Goal: Transaction & Acquisition: Purchase product/service

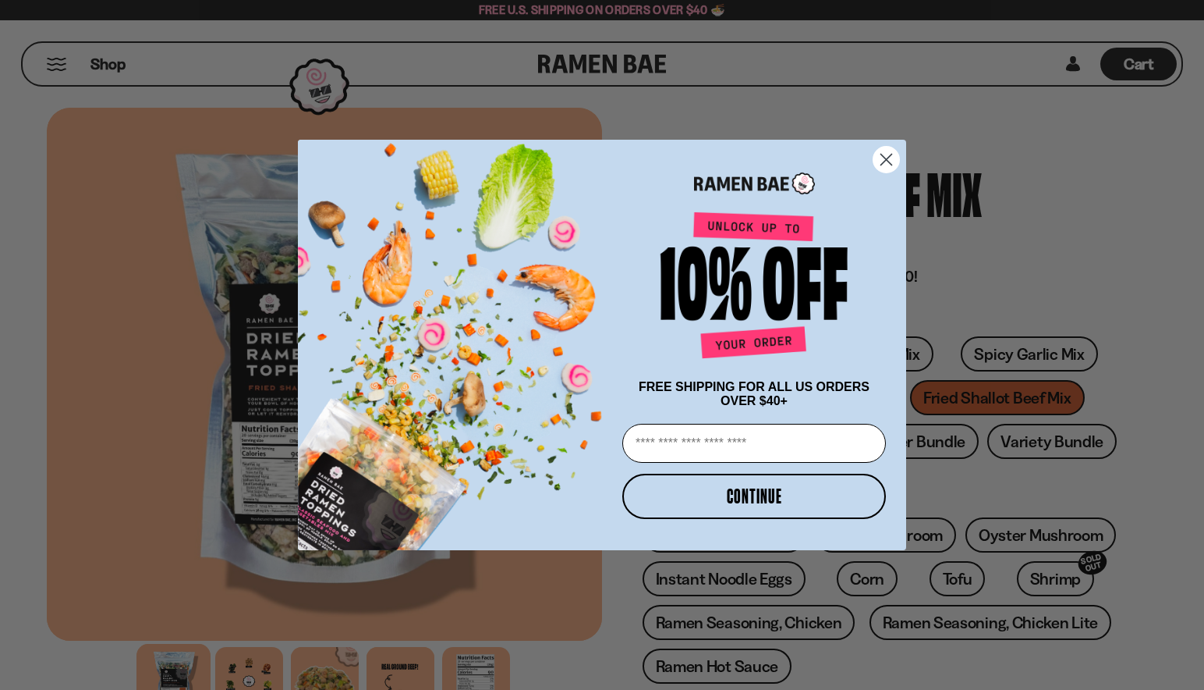
click at [668, 441] on input "Email" at bounding box center [754, 443] width 264 height 39
type input "**********"
click input "******" at bounding box center [0, 0] width 0 height 0
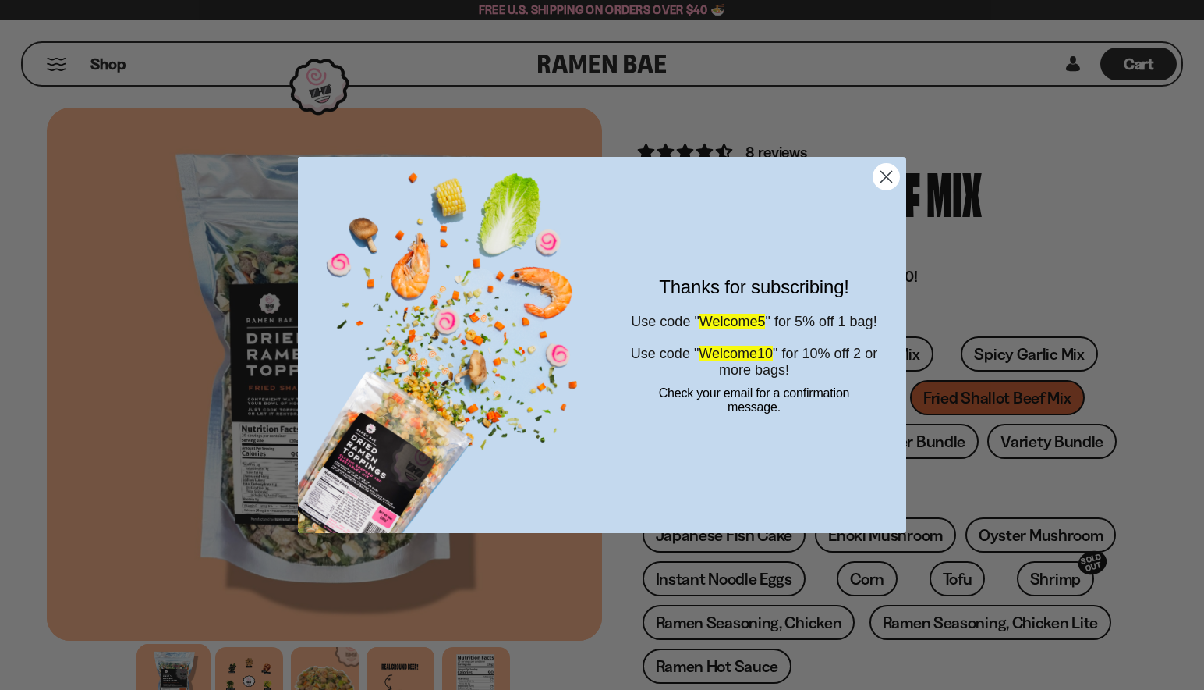
click at [879, 176] on circle "Close dialog" at bounding box center [887, 177] width 26 height 26
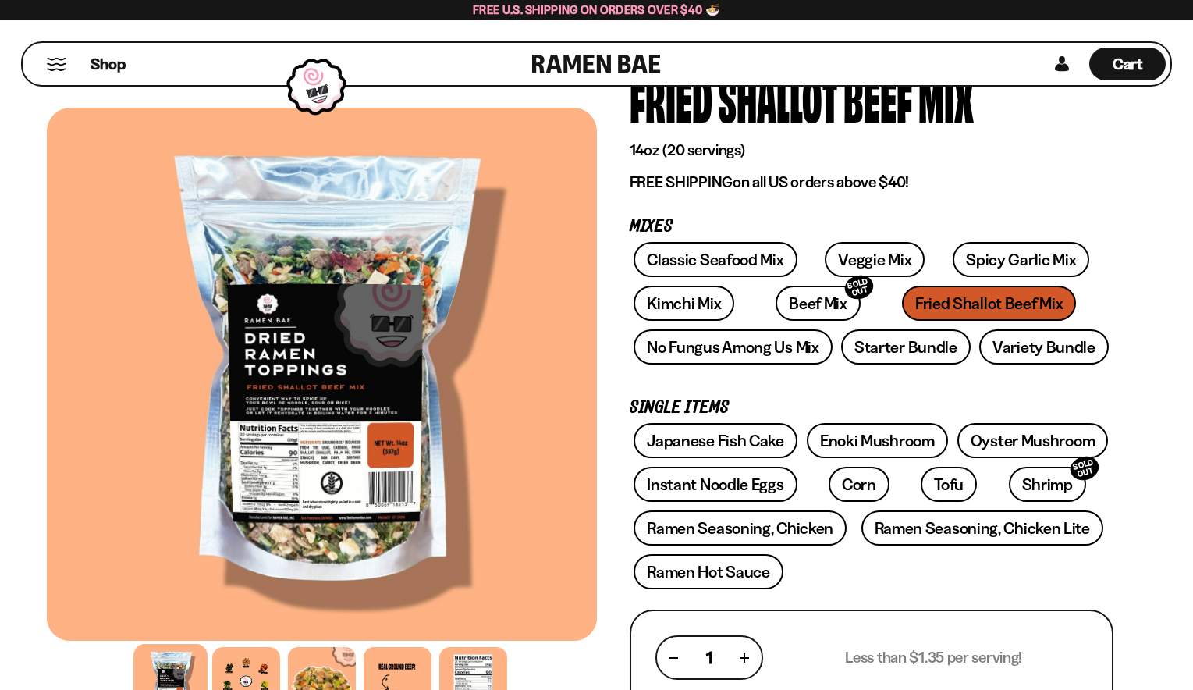
scroll to position [234, 0]
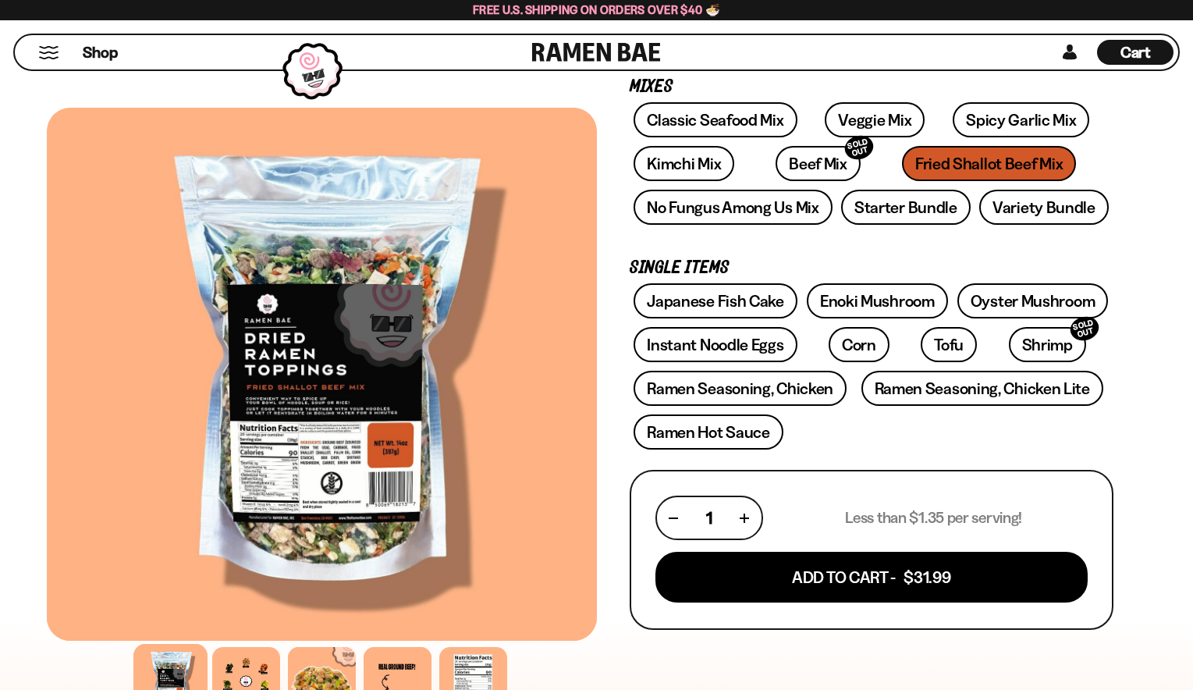
click at [305, 456] on div at bounding box center [322, 374] width 550 height 533
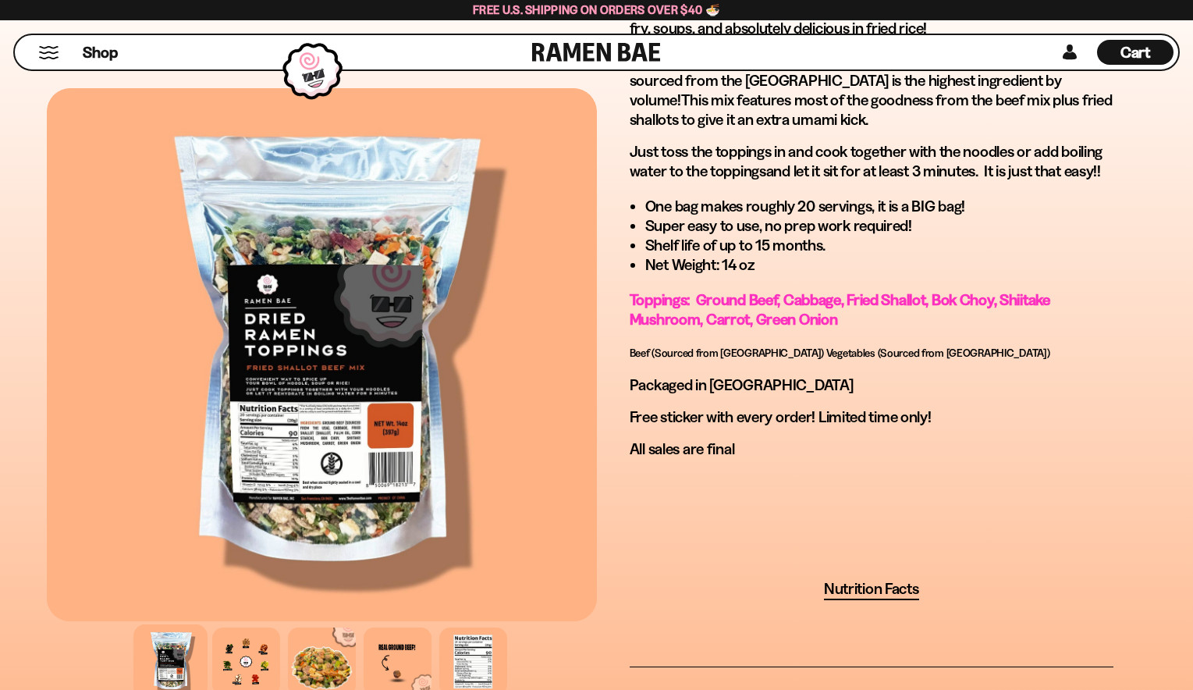
scroll to position [936, 0]
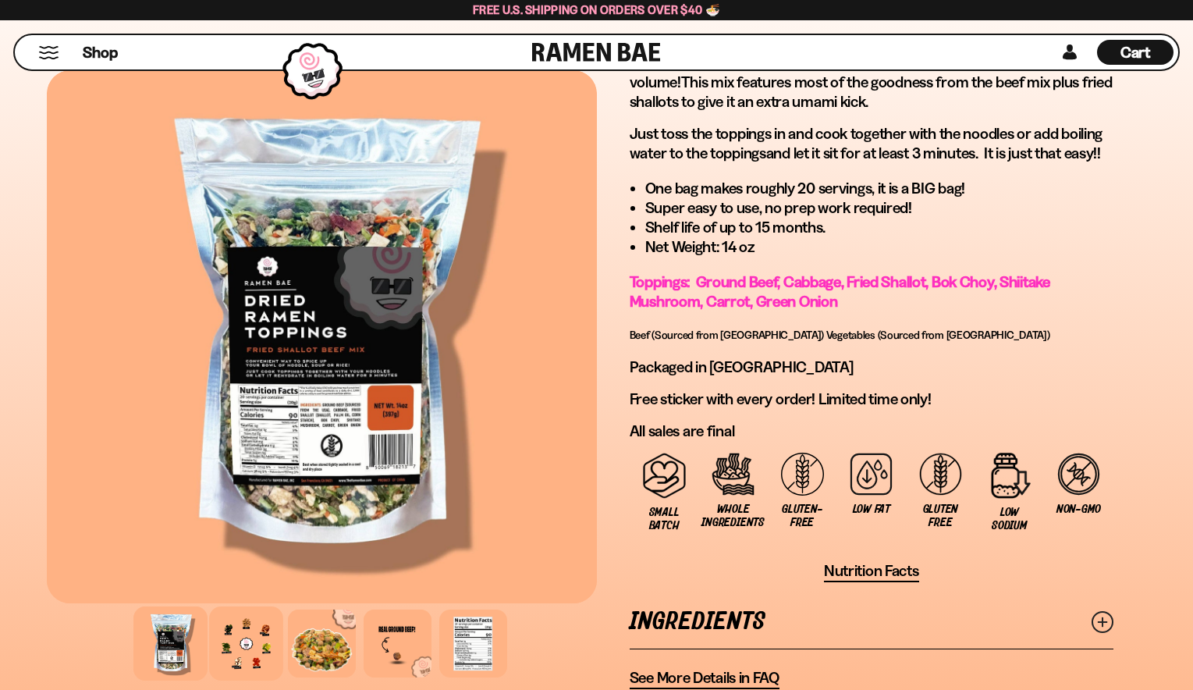
click at [239, 645] on div at bounding box center [246, 643] width 74 height 74
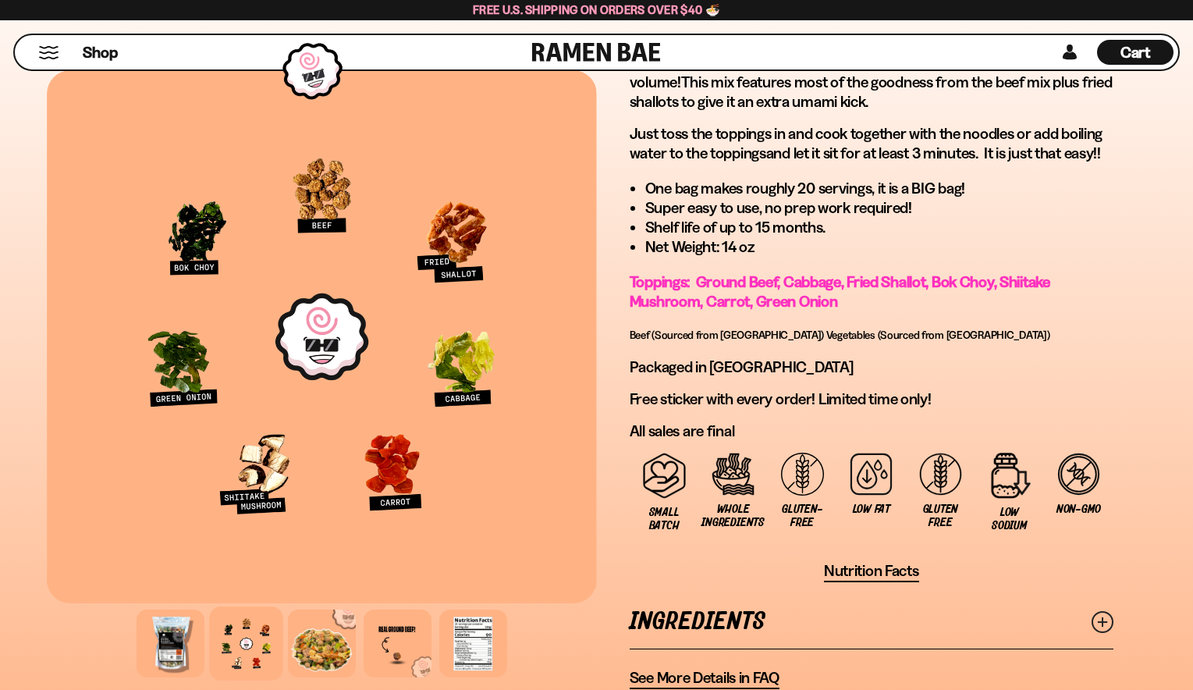
click at [209, 263] on div at bounding box center [322, 336] width 550 height 533
click at [334, 642] on div at bounding box center [322, 643] width 74 height 74
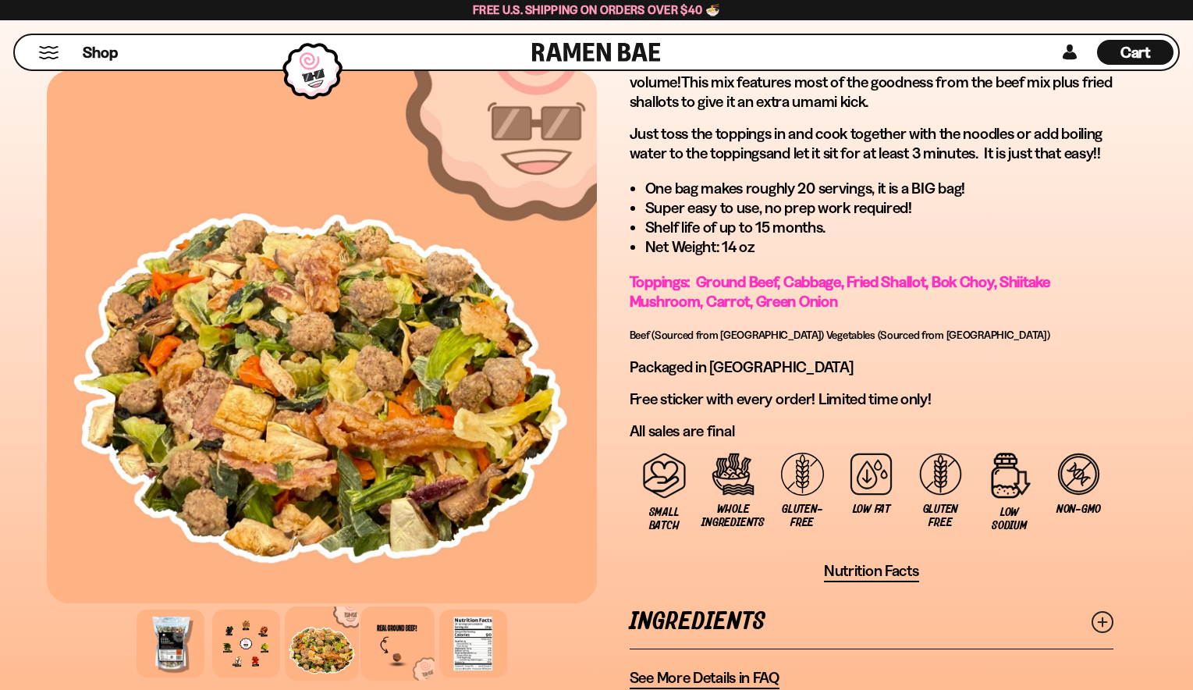
click at [401, 640] on div at bounding box center [397, 643] width 74 height 74
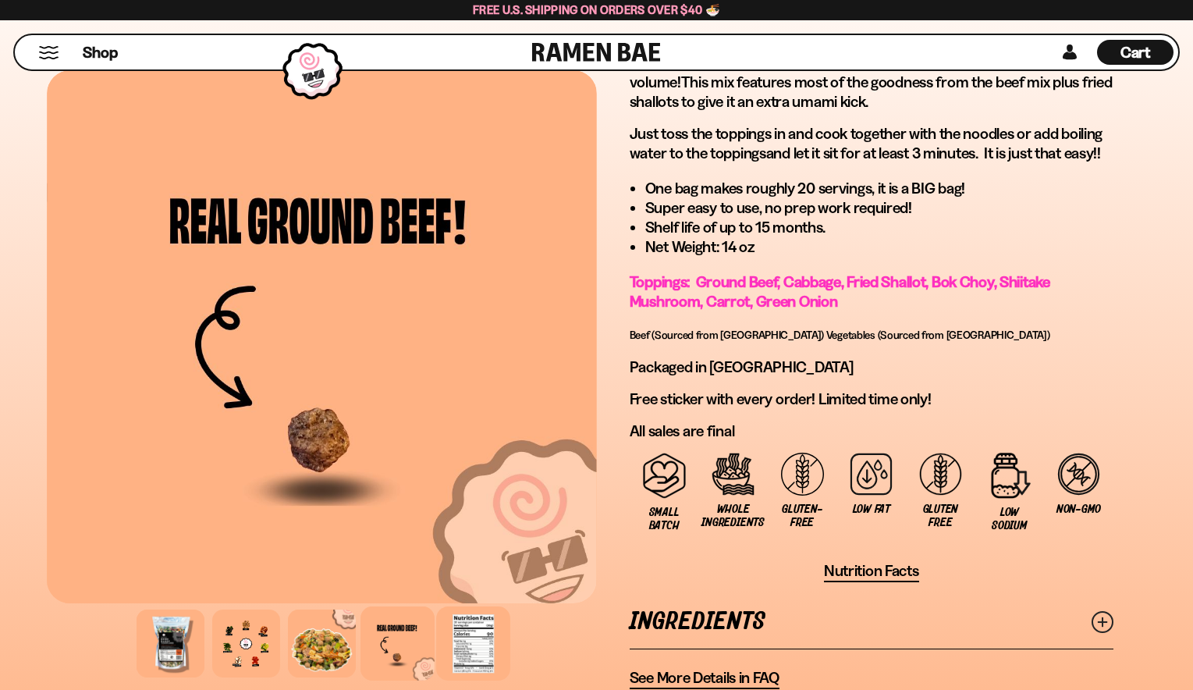
click at [476, 649] on div at bounding box center [473, 643] width 74 height 74
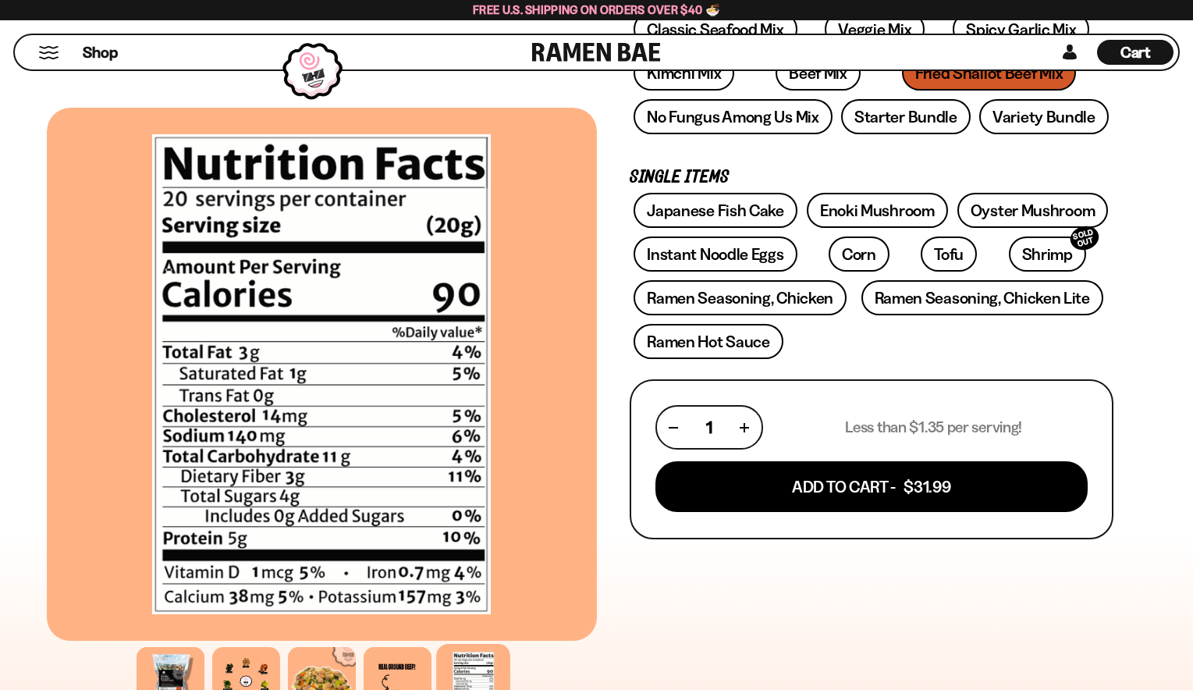
scroll to position [312, 0]
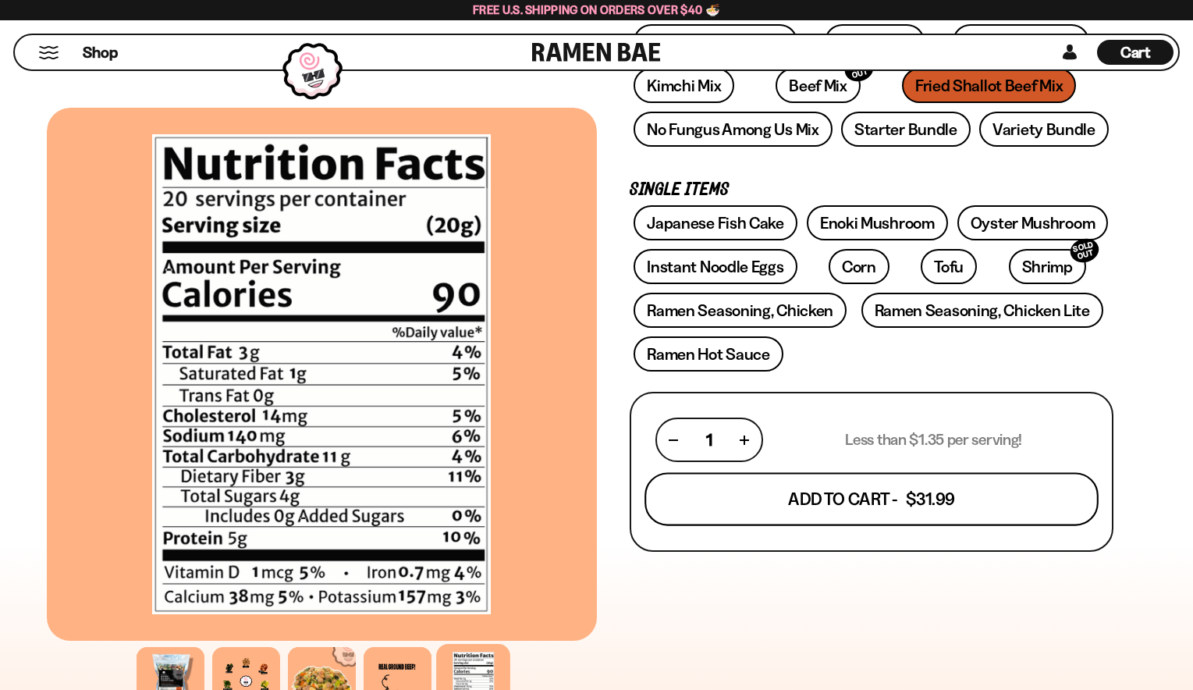
click at [870, 499] on button "Add To Cart - $31.99" at bounding box center [871, 499] width 454 height 53
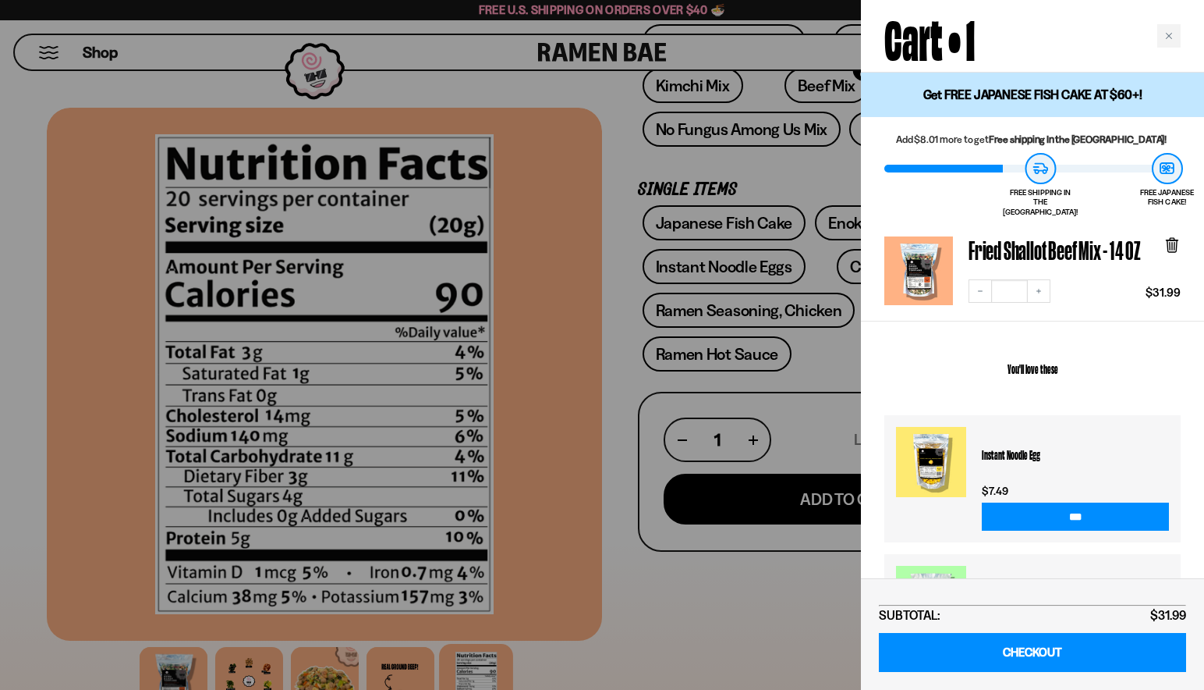
click at [627, 553] on div at bounding box center [602, 345] width 1204 height 690
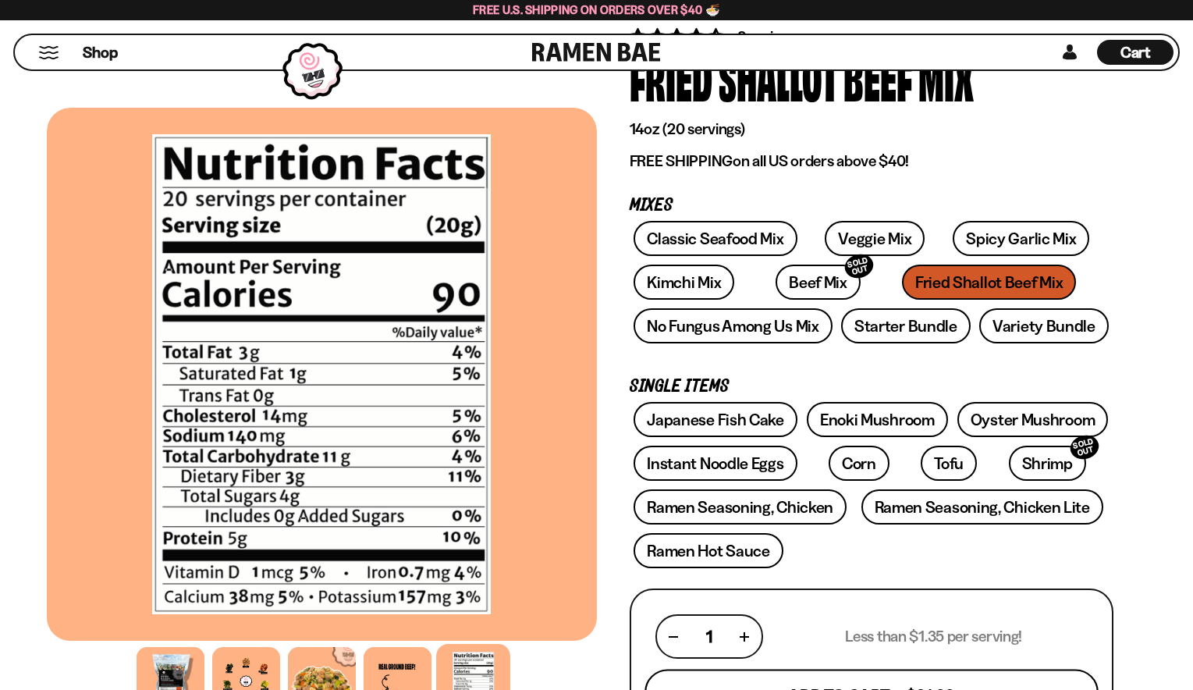
scroll to position [78, 0]
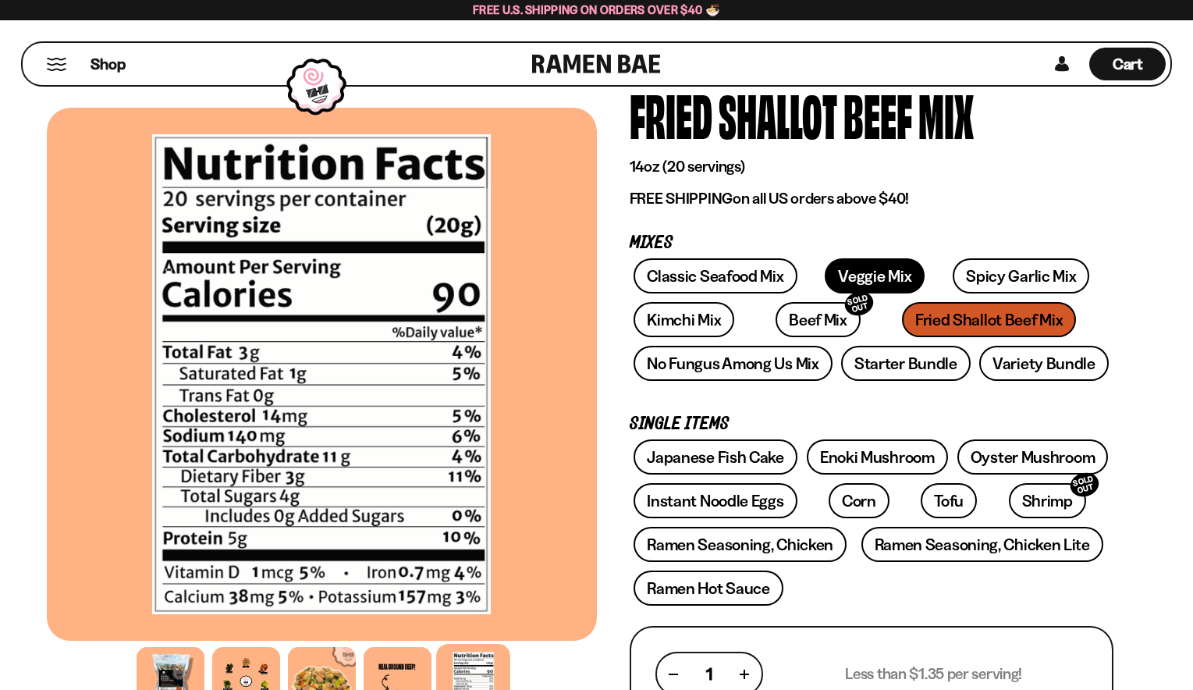
click at [867, 271] on link "Veggie Mix" at bounding box center [874, 275] width 100 height 35
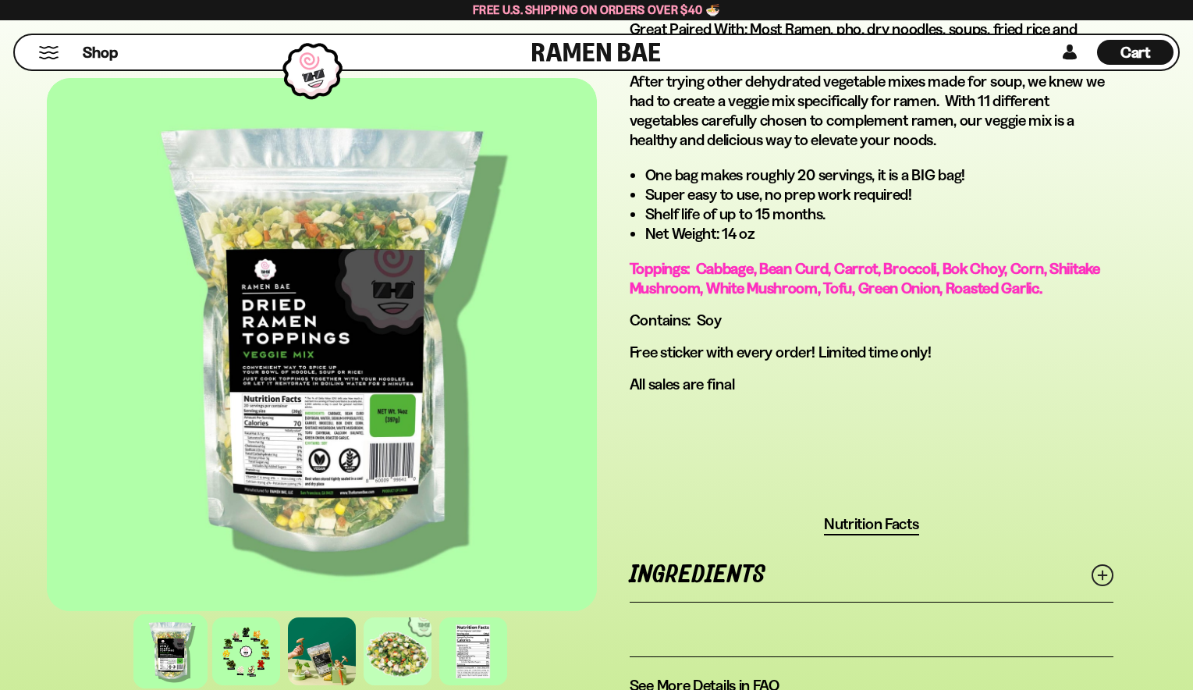
scroll to position [1014, 0]
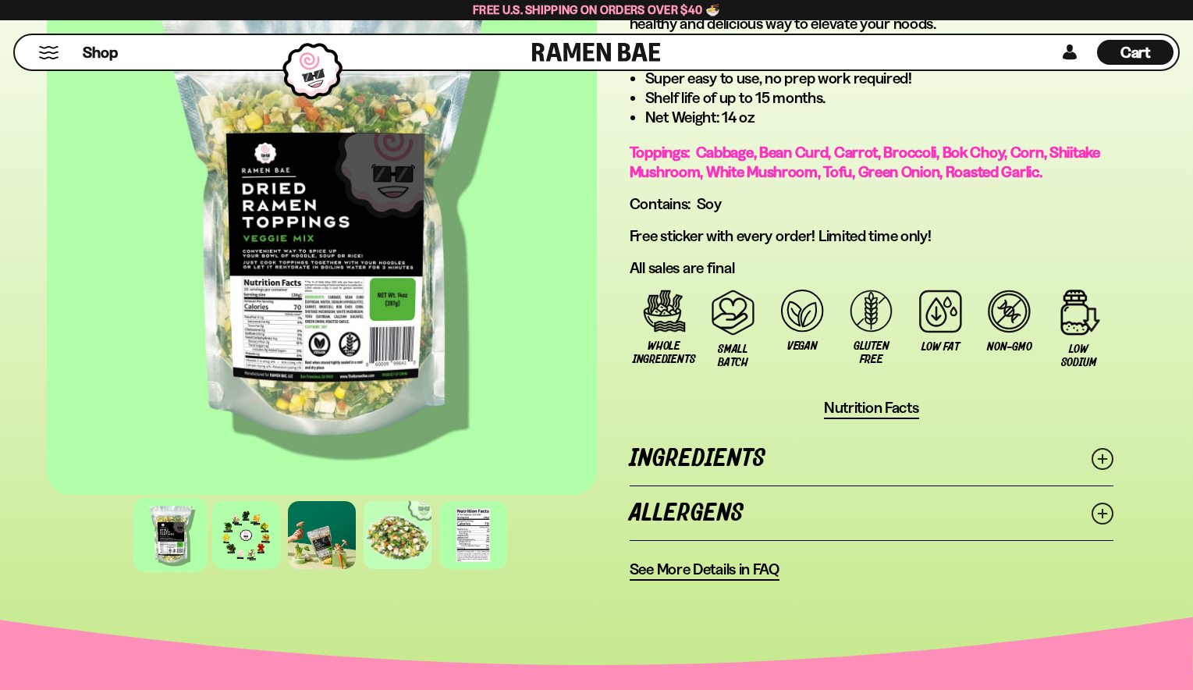
click at [1088, 466] on link "Ingredients" at bounding box center [871, 458] width 484 height 54
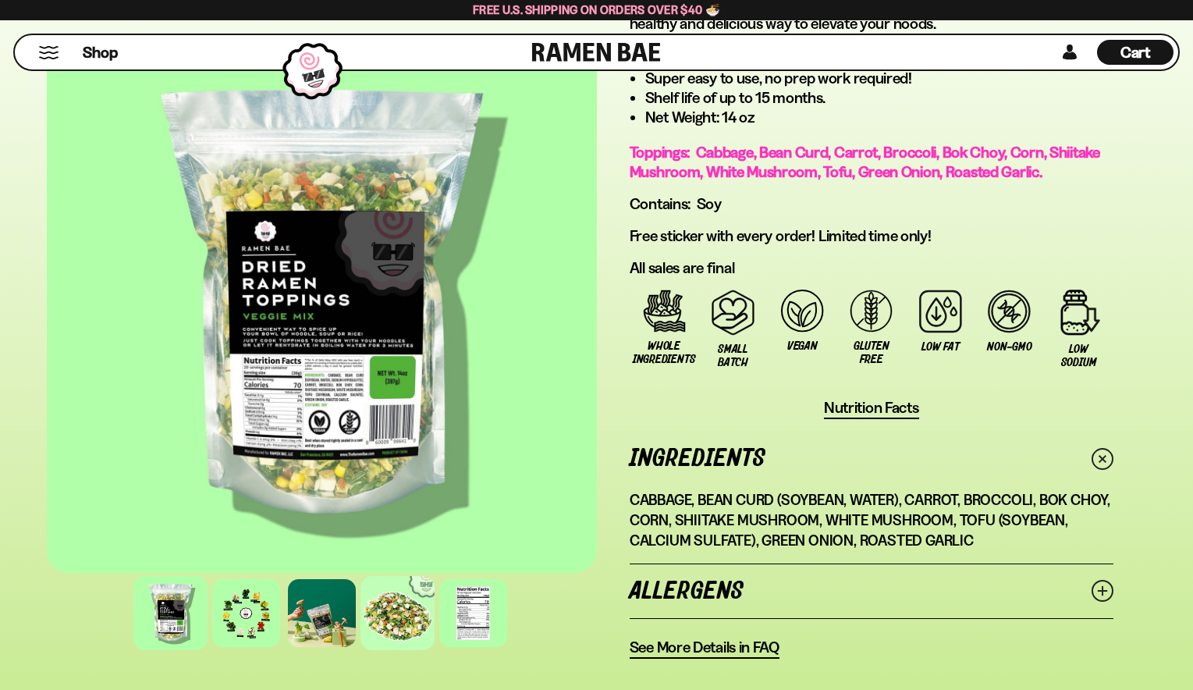
click at [387, 617] on div at bounding box center [397, 613] width 74 height 74
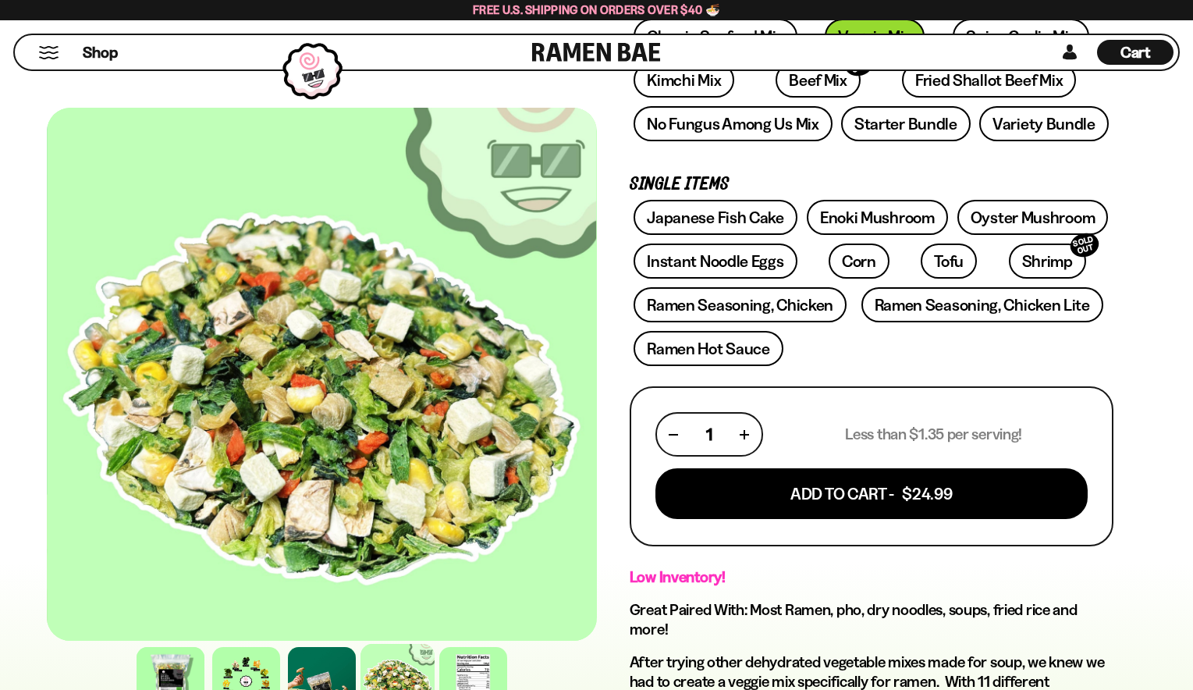
scroll to position [312, 0]
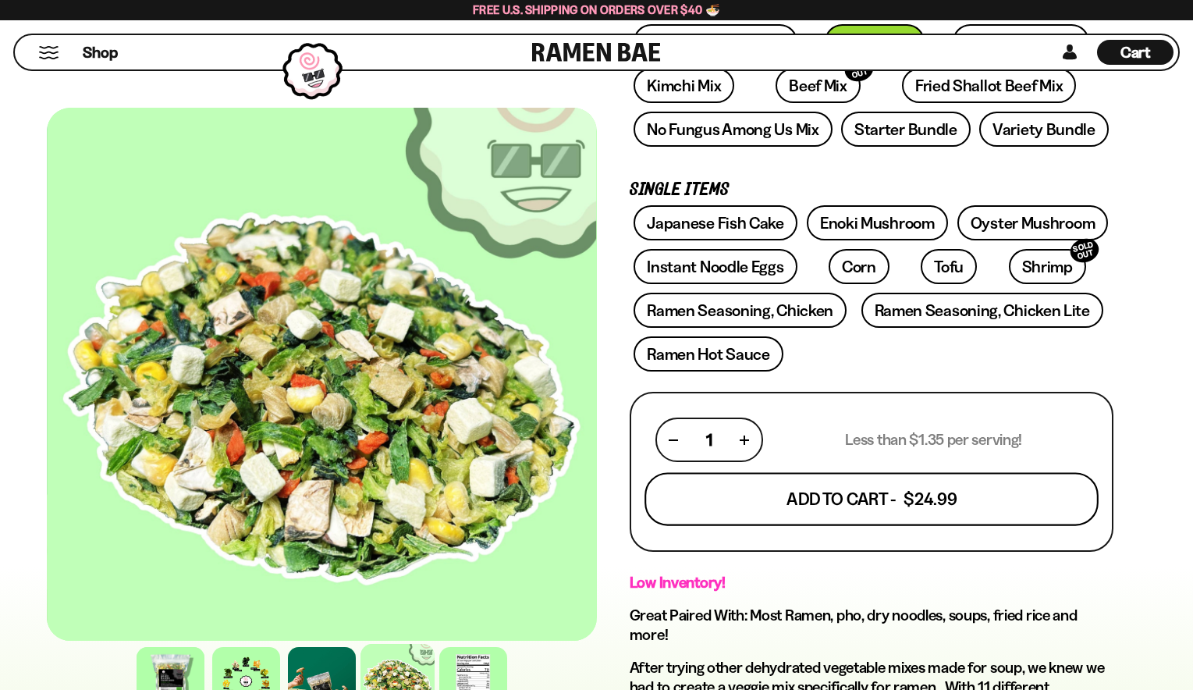
click at [846, 498] on button "Add To Cart - $24.99" at bounding box center [871, 499] width 454 height 53
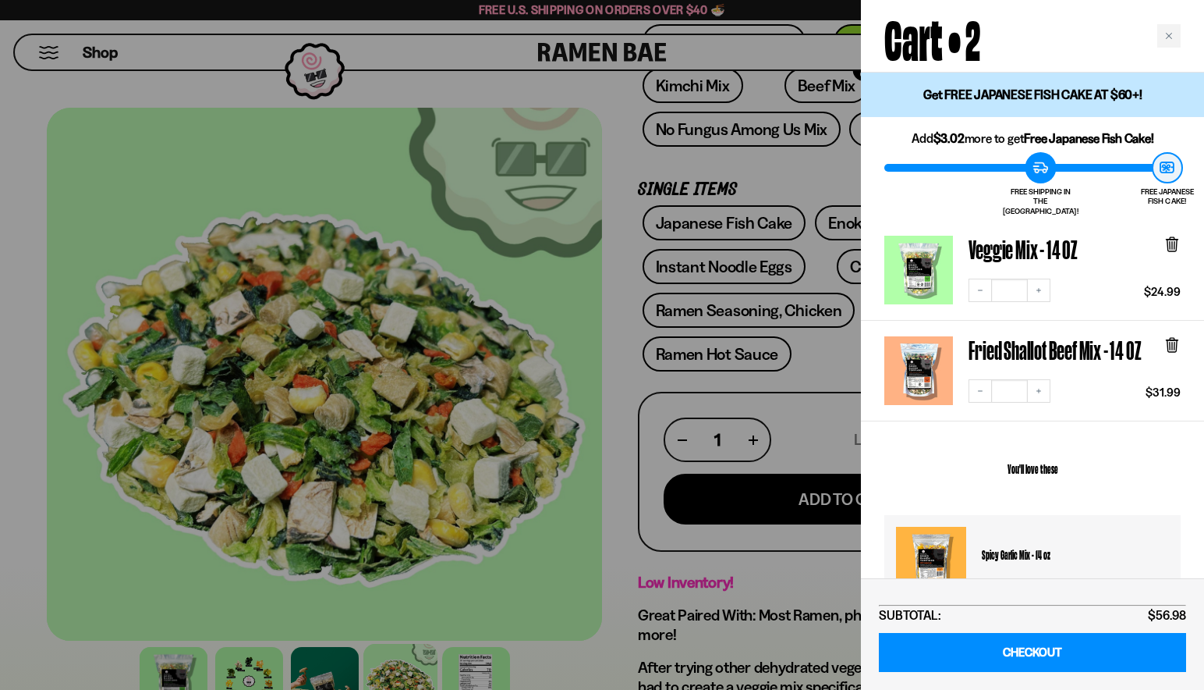
click at [621, 577] on div at bounding box center [602, 345] width 1204 height 690
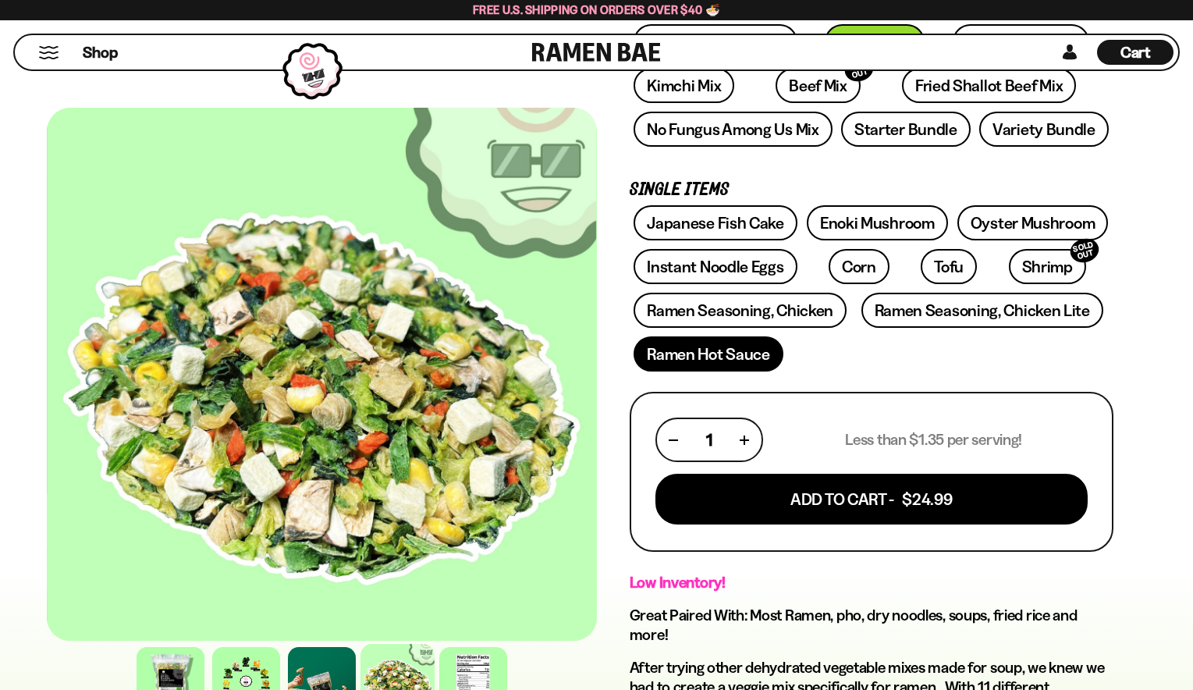
click at [702, 363] on link "Ramen Hot Sauce" at bounding box center [708, 353] width 150 height 35
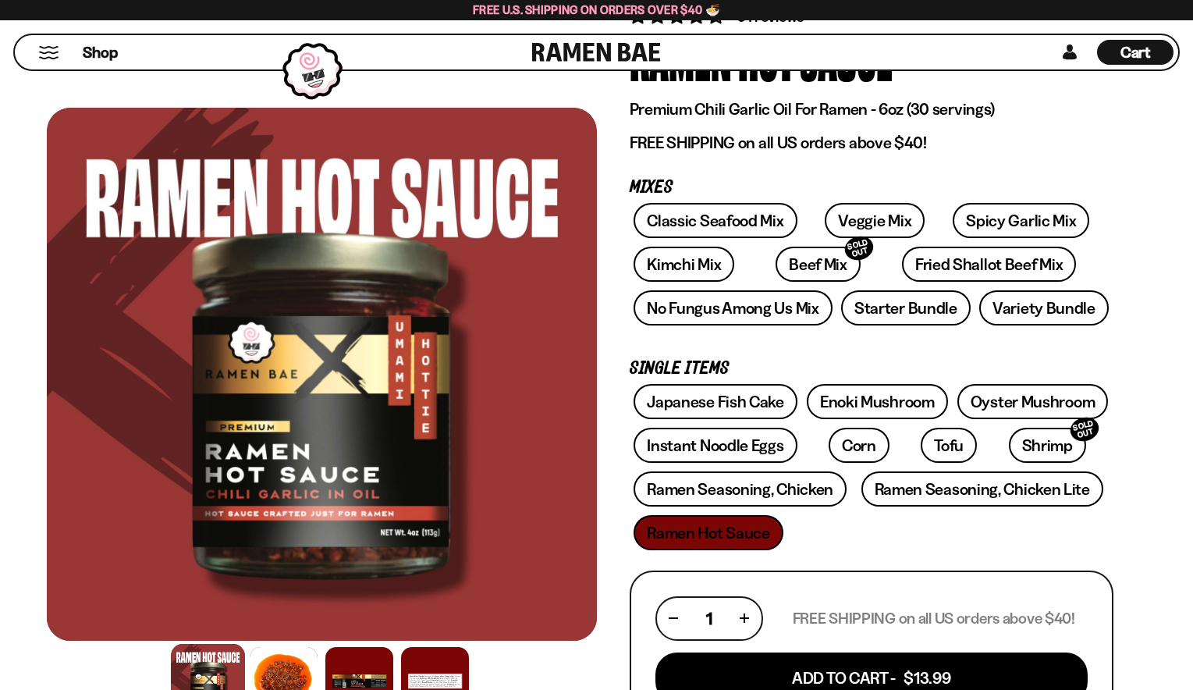
scroll to position [156, 0]
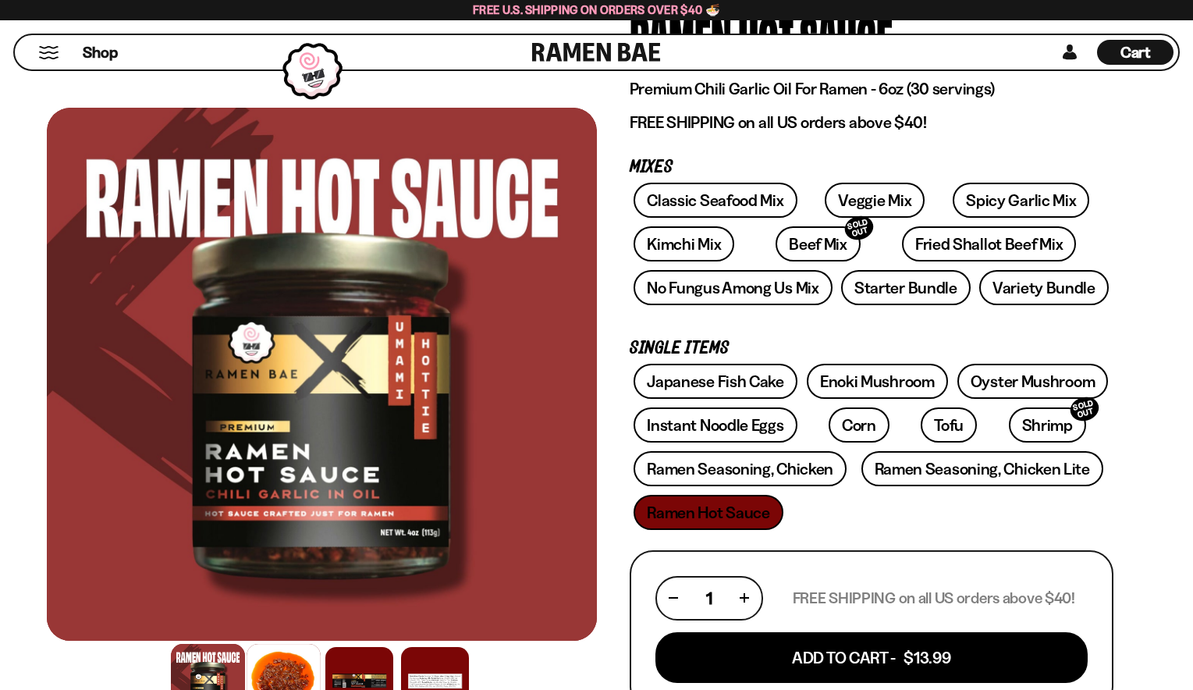
click at [256, 665] on div at bounding box center [283, 680] width 74 height 74
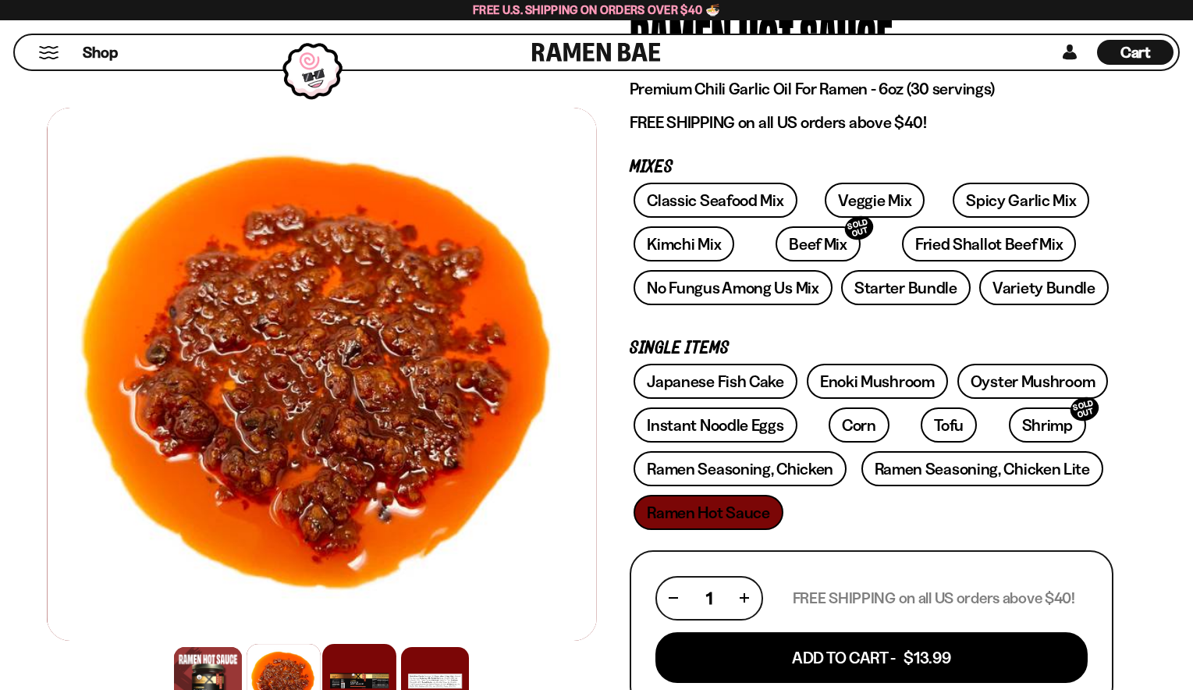
click at [342, 665] on div at bounding box center [359, 680] width 74 height 74
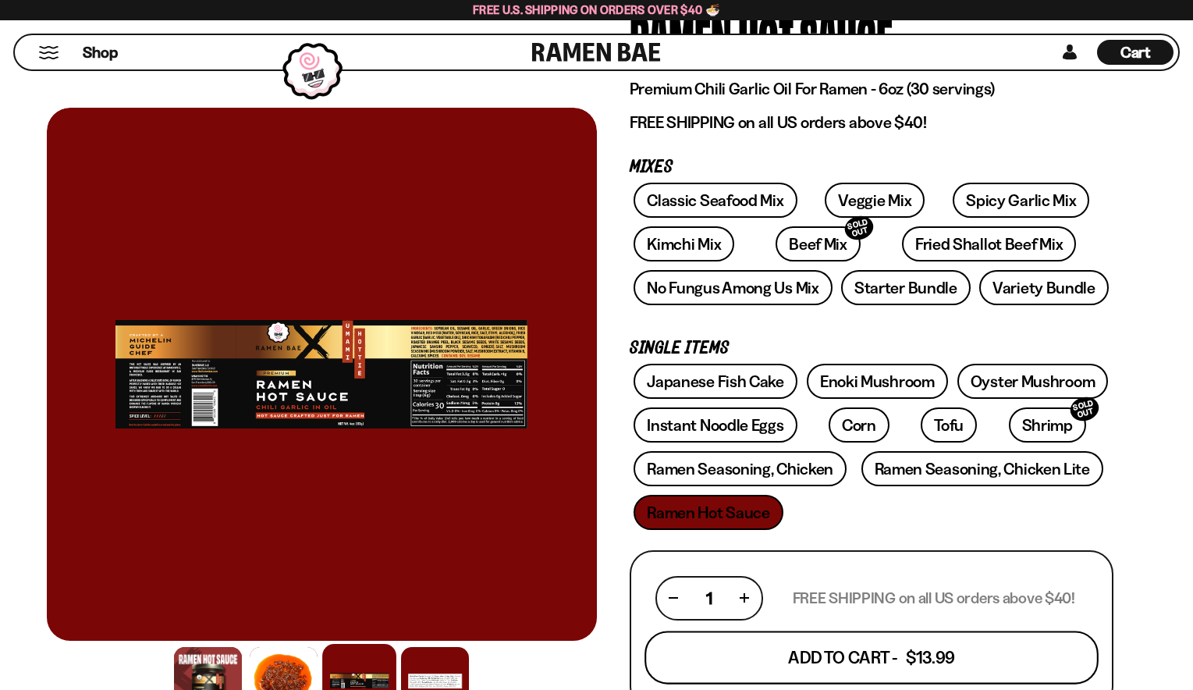
click at [877, 665] on button "Add To Cart - $13.99" at bounding box center [871, 656] width 454 height 53
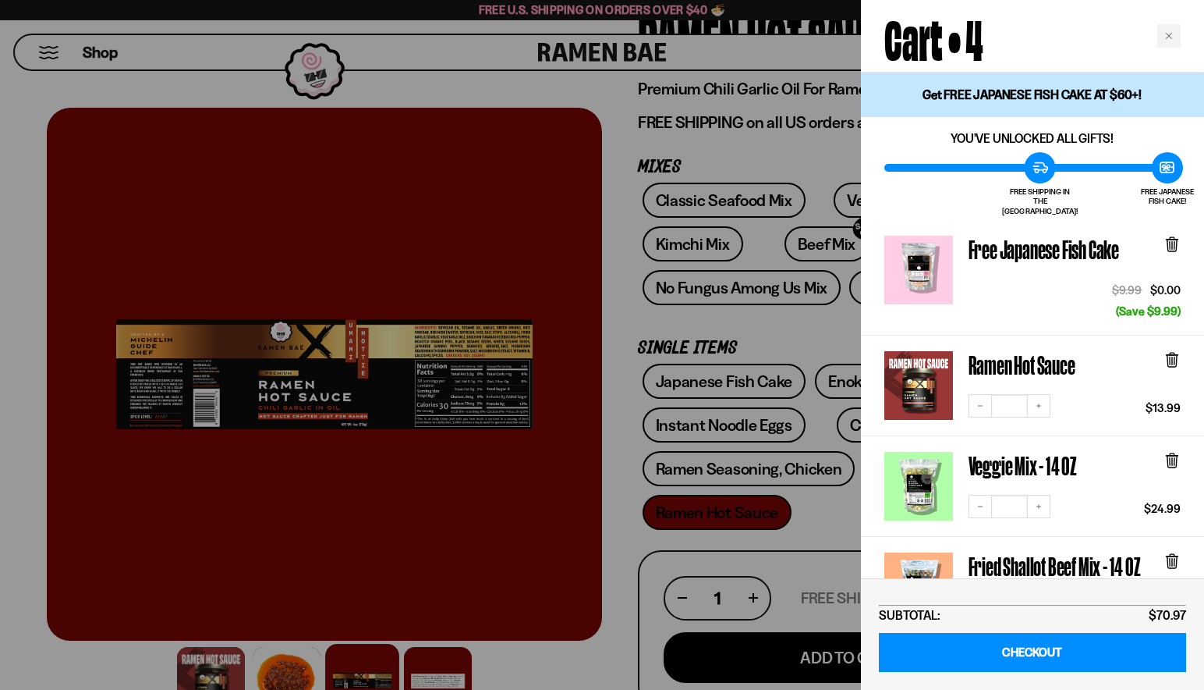
click at [627, 553] on div at bounding box center [602, 345] width 1204 height 690
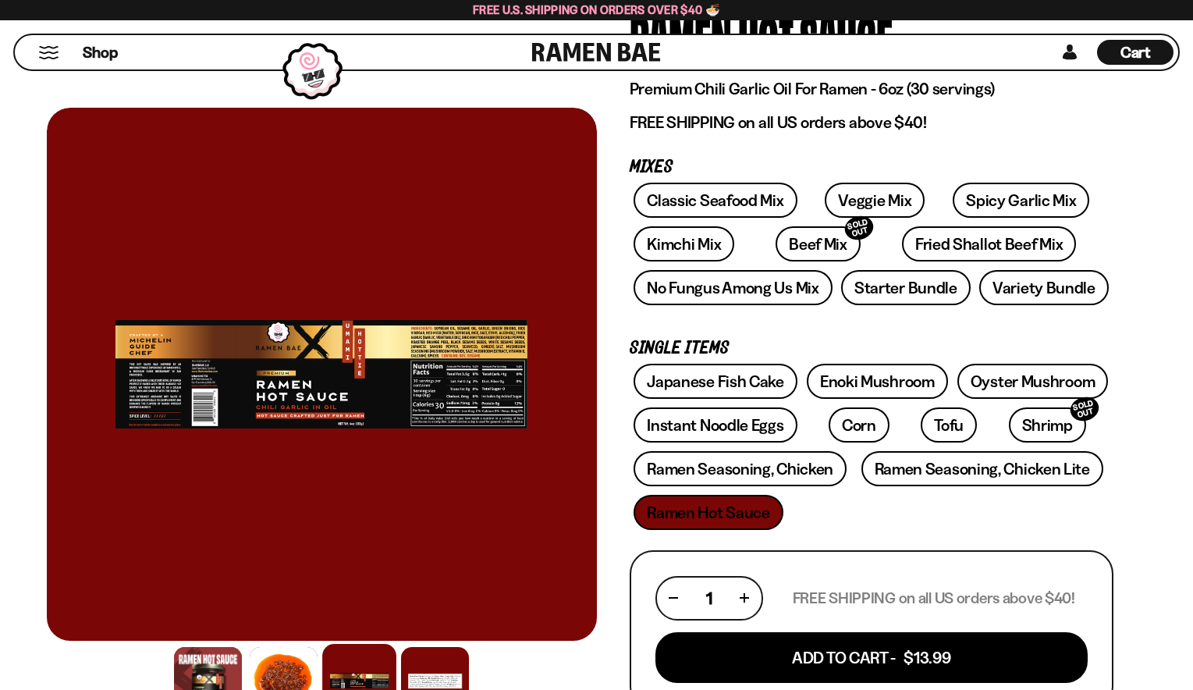
scroll to position [78, 0]
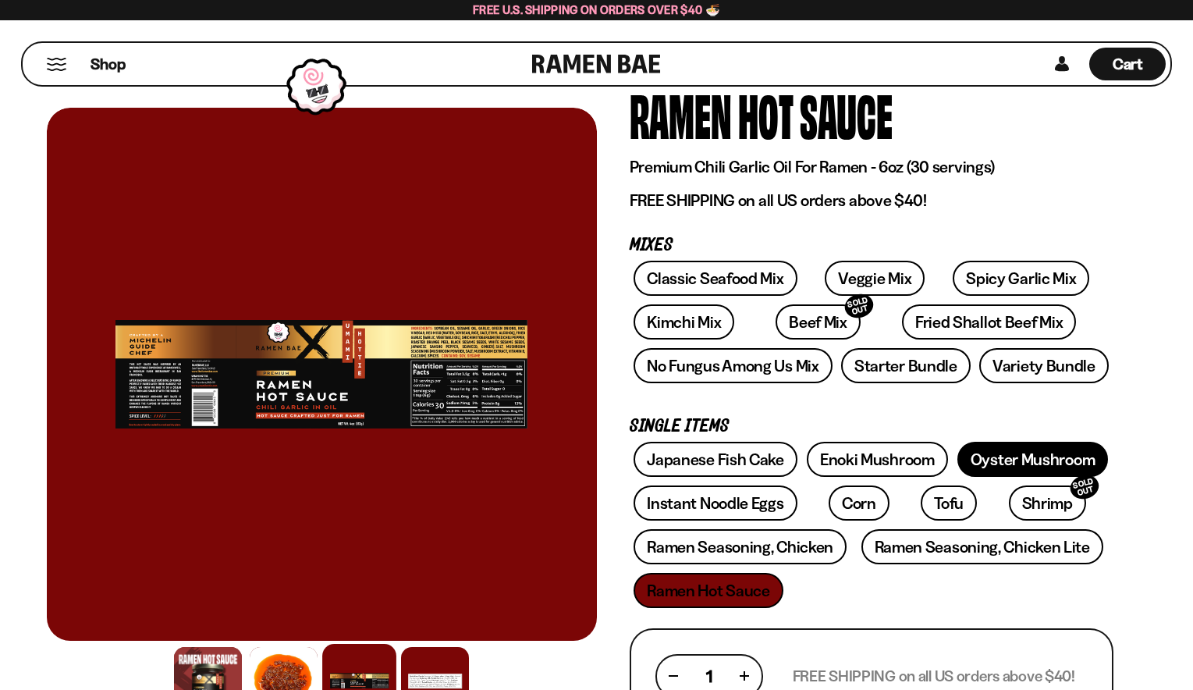
click at [1033, 454] on link "Oyster Mushroom" at bounding box center [1032, 458] width 151 height 35
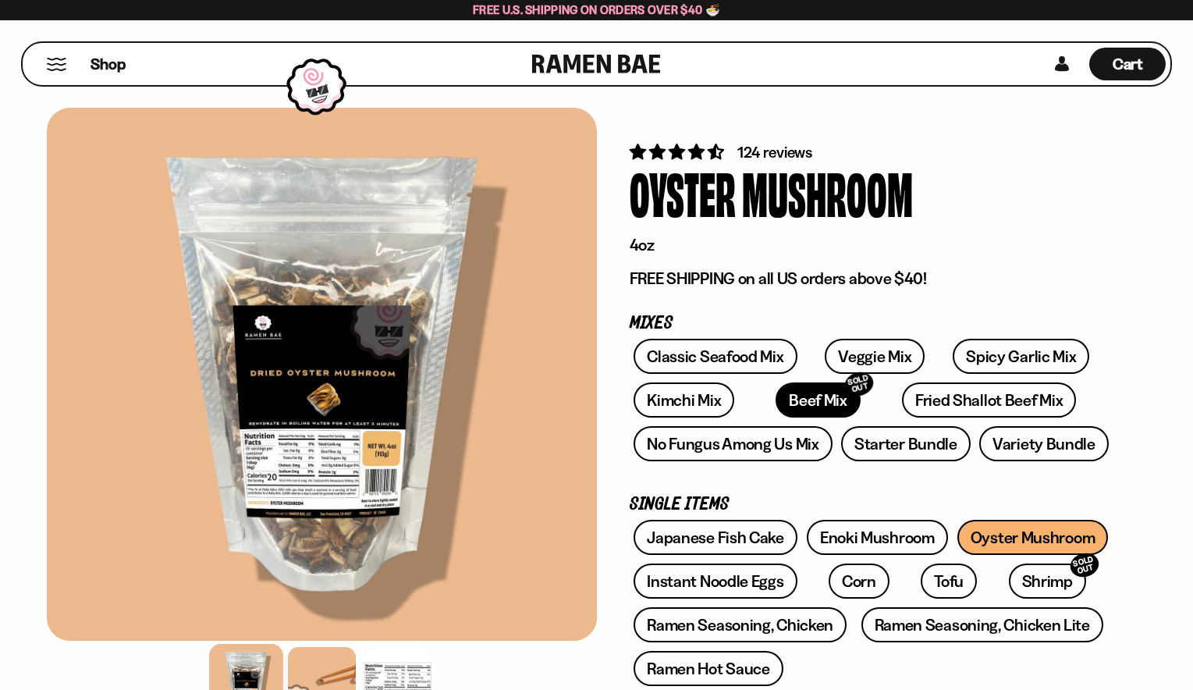
click at [775, 399] on link "Beef Mix SOLD OUT" at bounding box center [817, 399] width 85 height 35
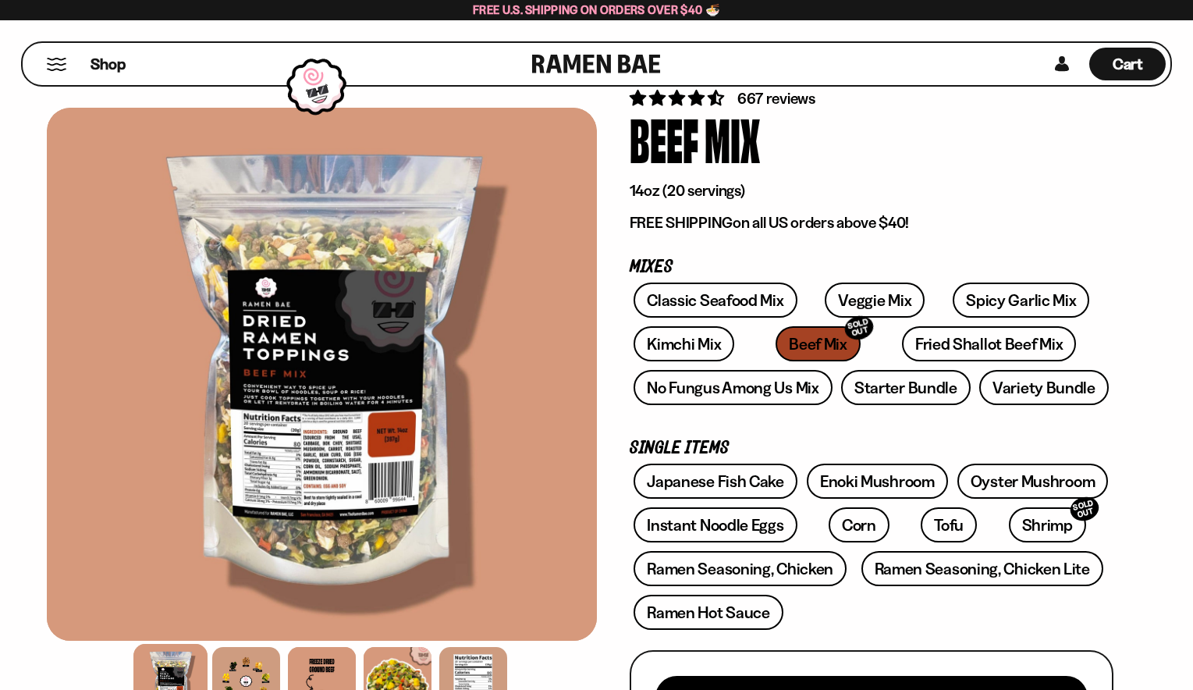
scroll to position [78, 0]
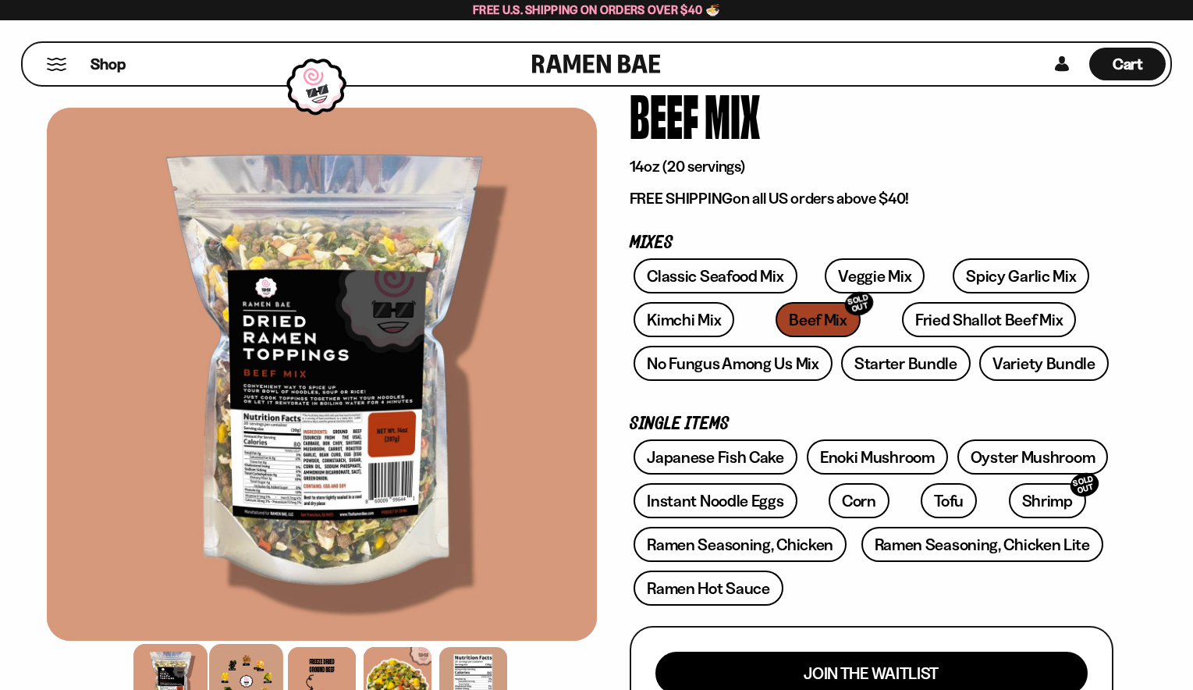
click at [269, 667] on div at bounding box center [246, 680] width 74 height 74
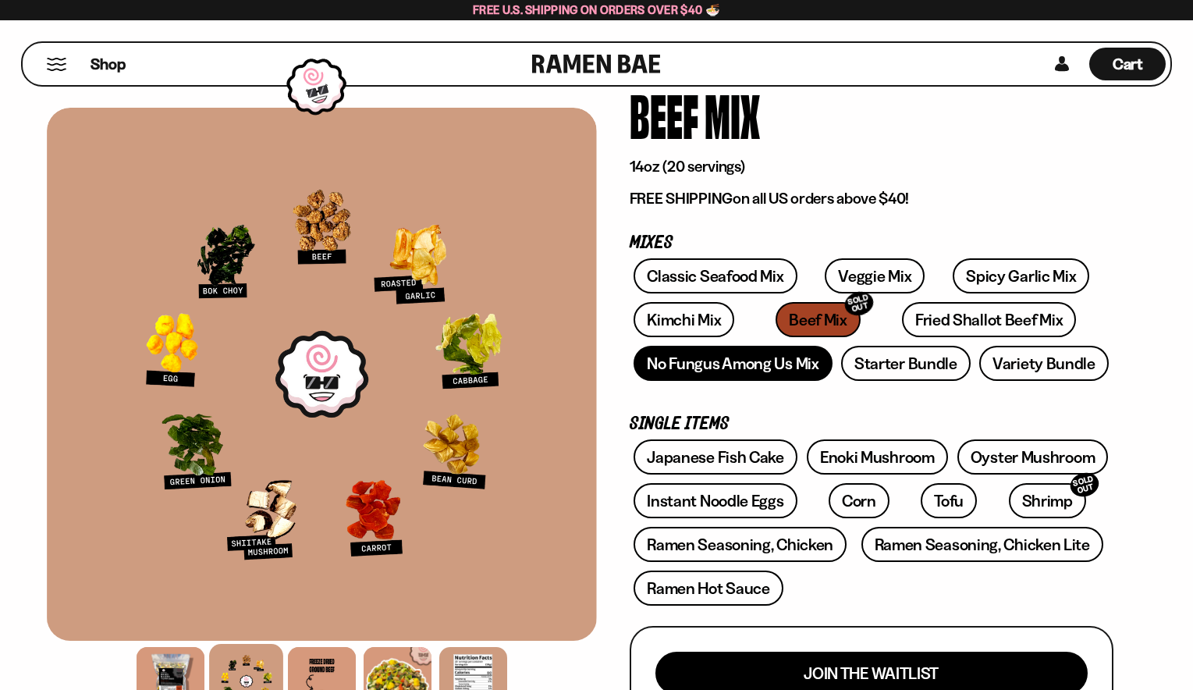
click at [770, 368] on link "No Fungus Among Us Mix" at bounding box center [732, 363] width 198 height 35
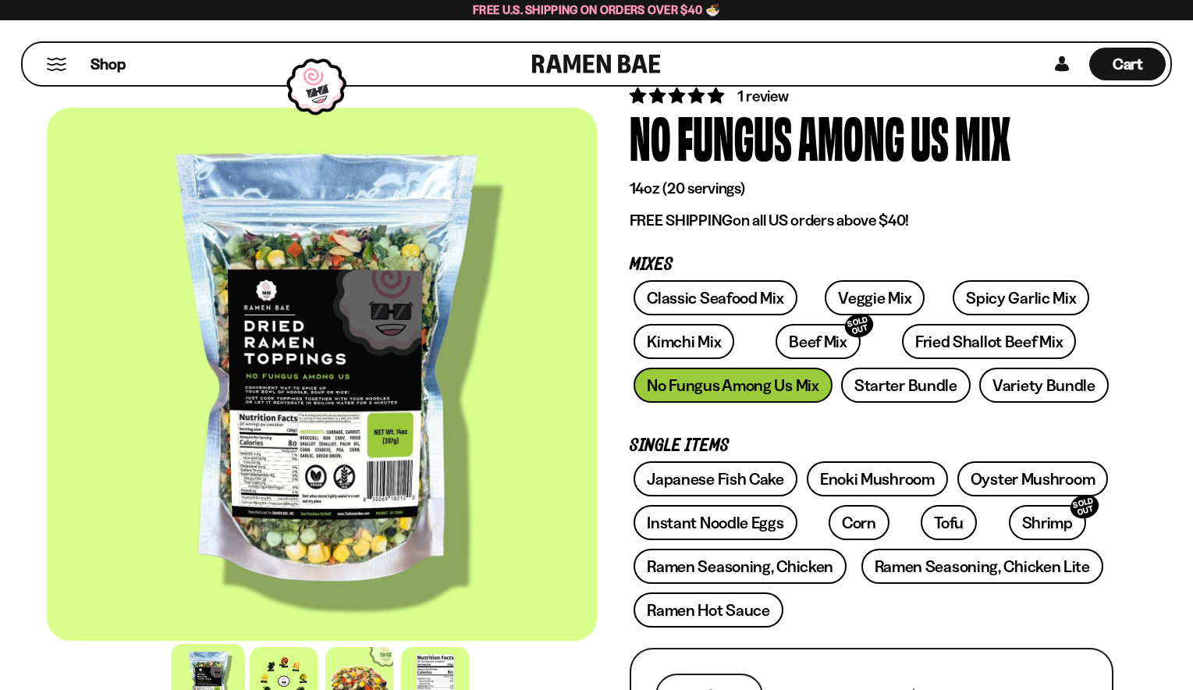
scroll to position [78, 0]
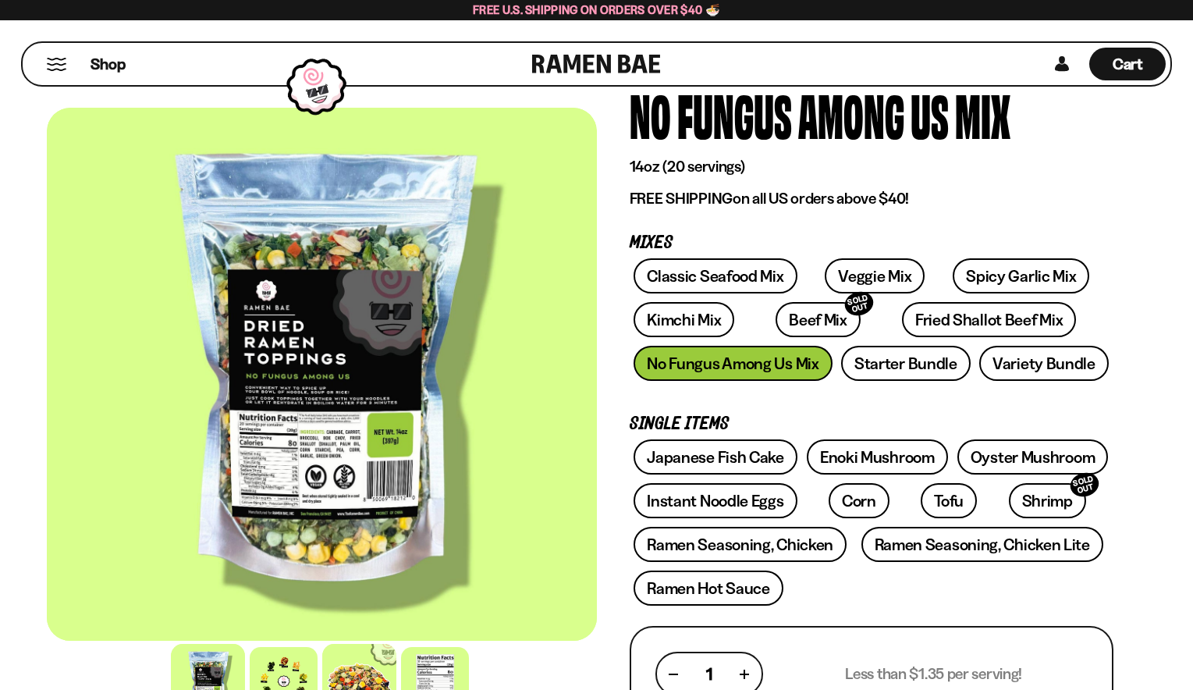
click at [361, 668] on div at bounding box center [359, 680] width 74 height 74
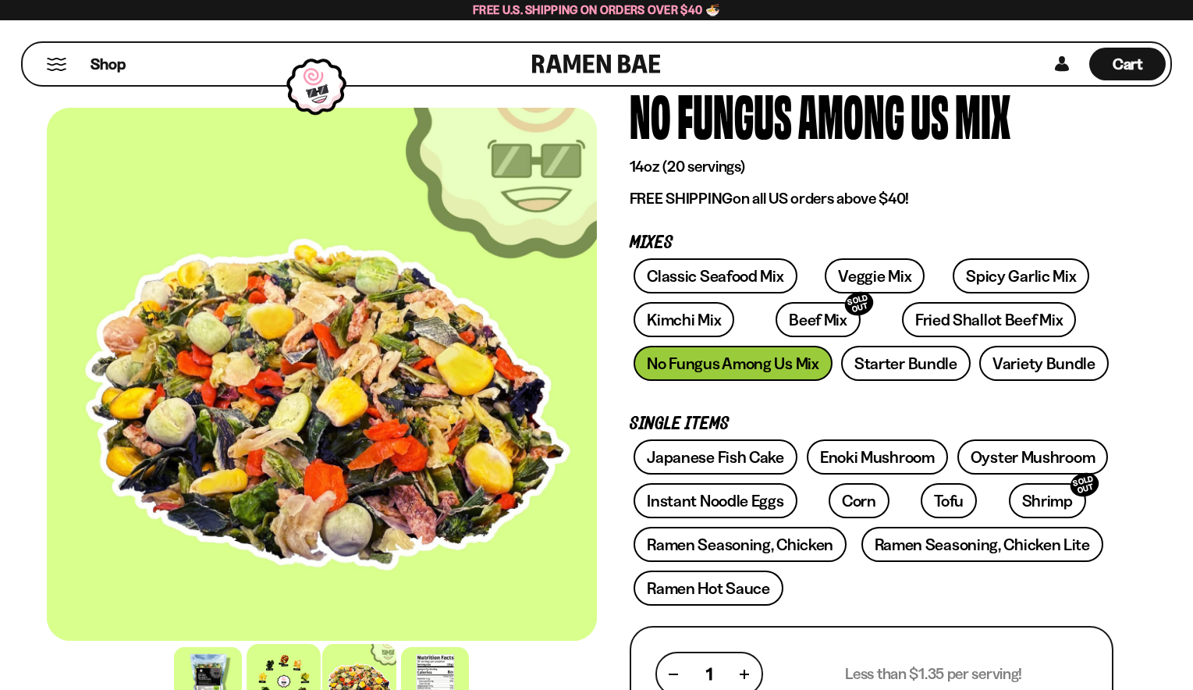
click at [282, 668] on div at bounding box center [283, 680] width 74 height 74
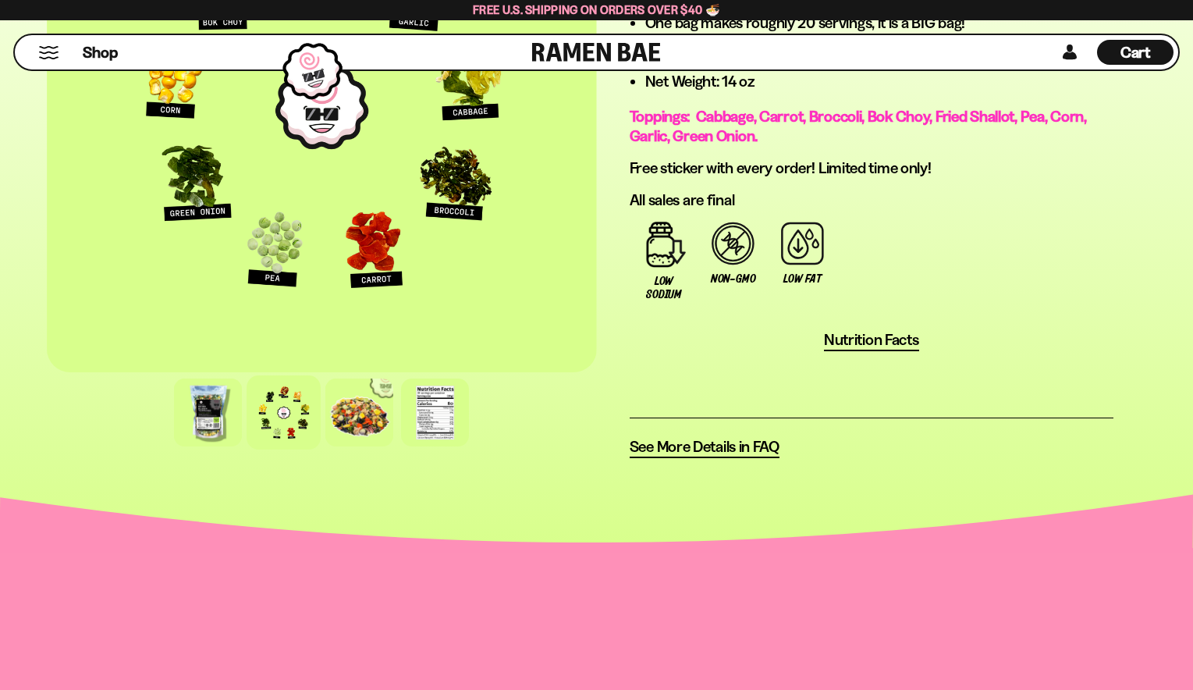
scroll to position [1092, 0]
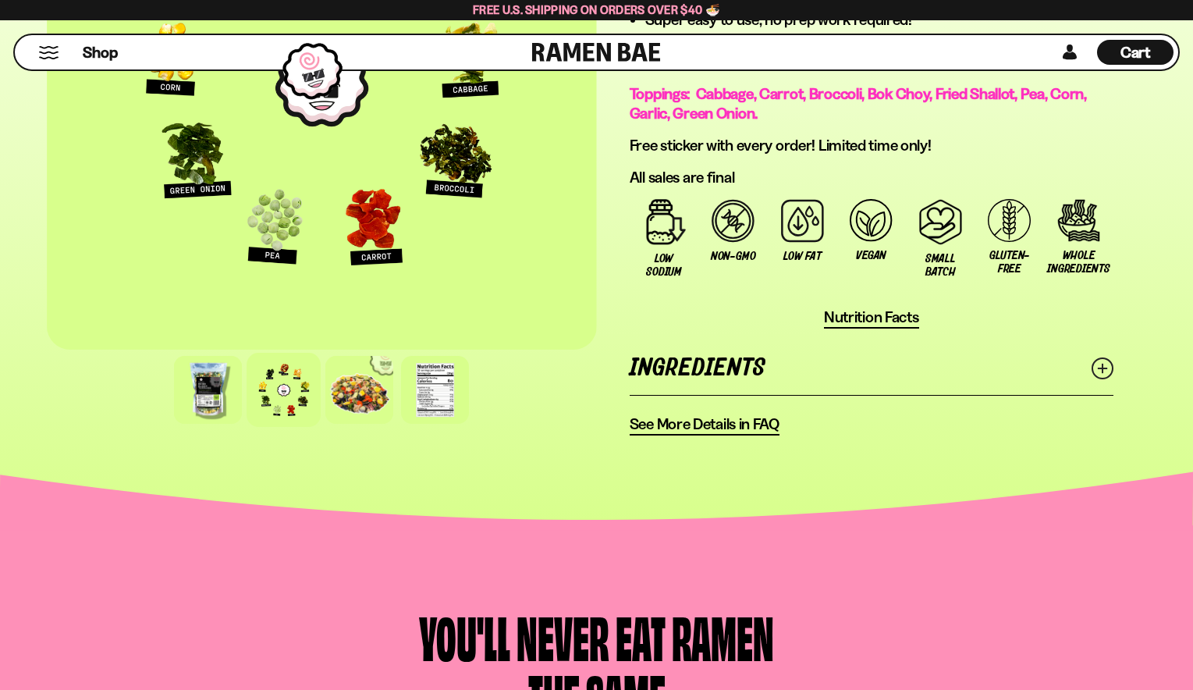
click at [1011, 359] on link "Ingredients" at bounding box center [871, 368] width 484 height 54
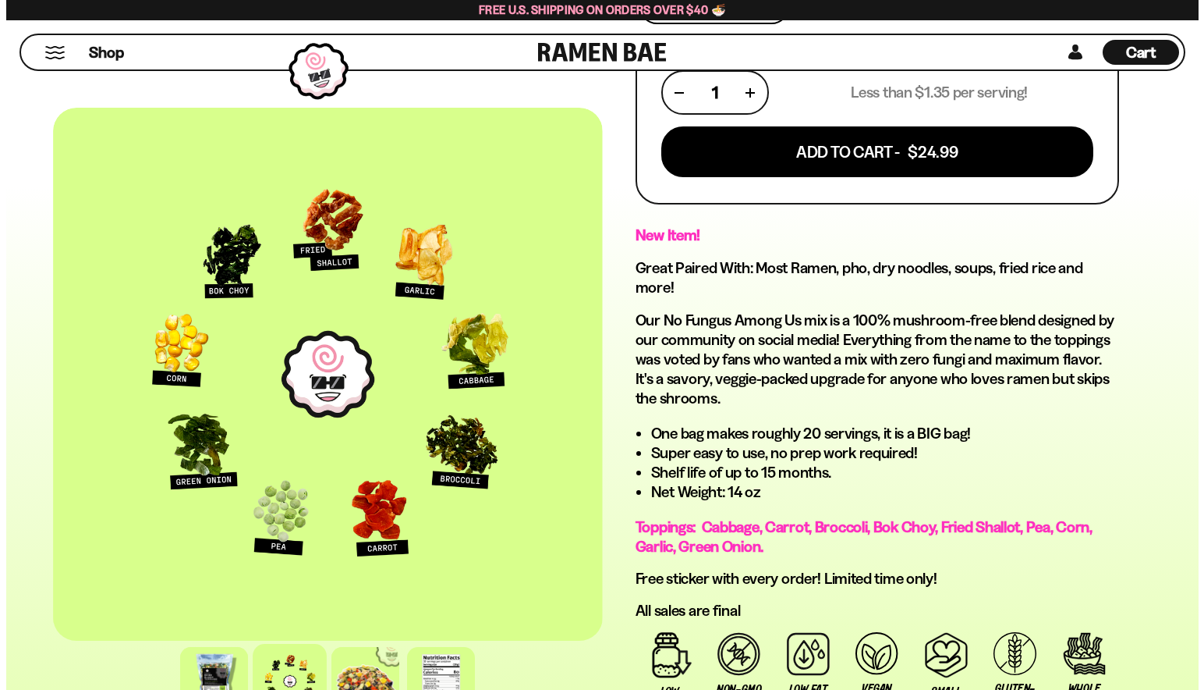
scroll to position [624, 0]
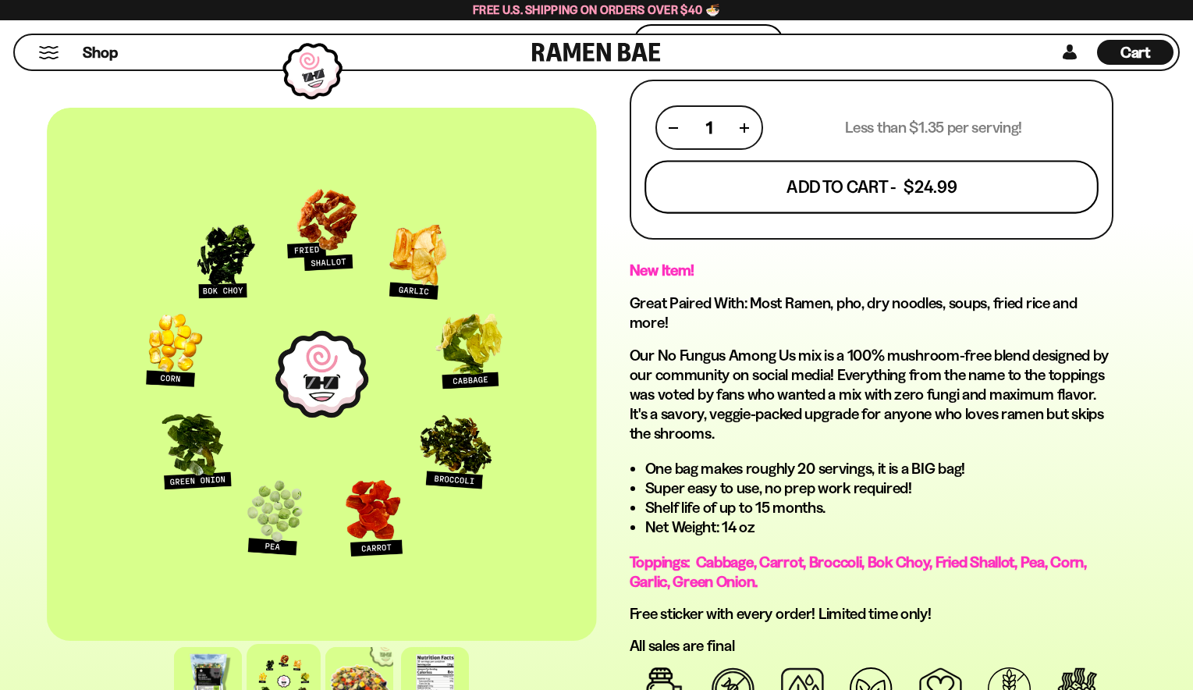
click at [899, 193] on button "Add To Cart - $24.99" at bounding box center [871, 187] width 454 height 53
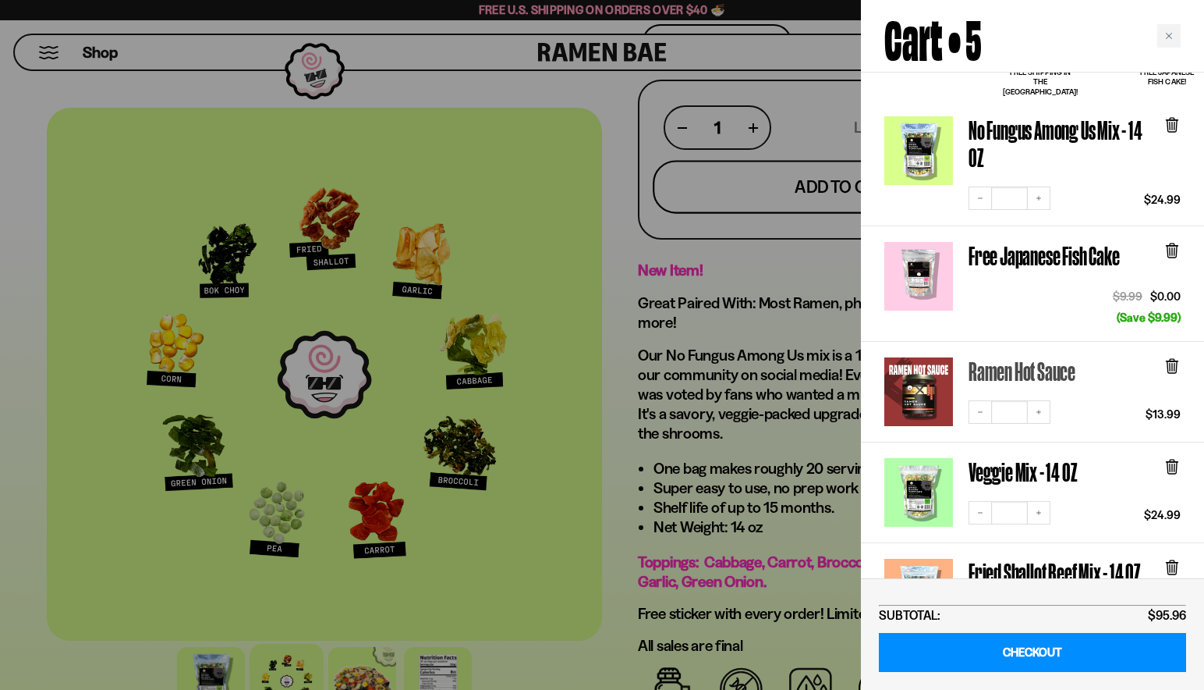
scroll to position [156, 0]
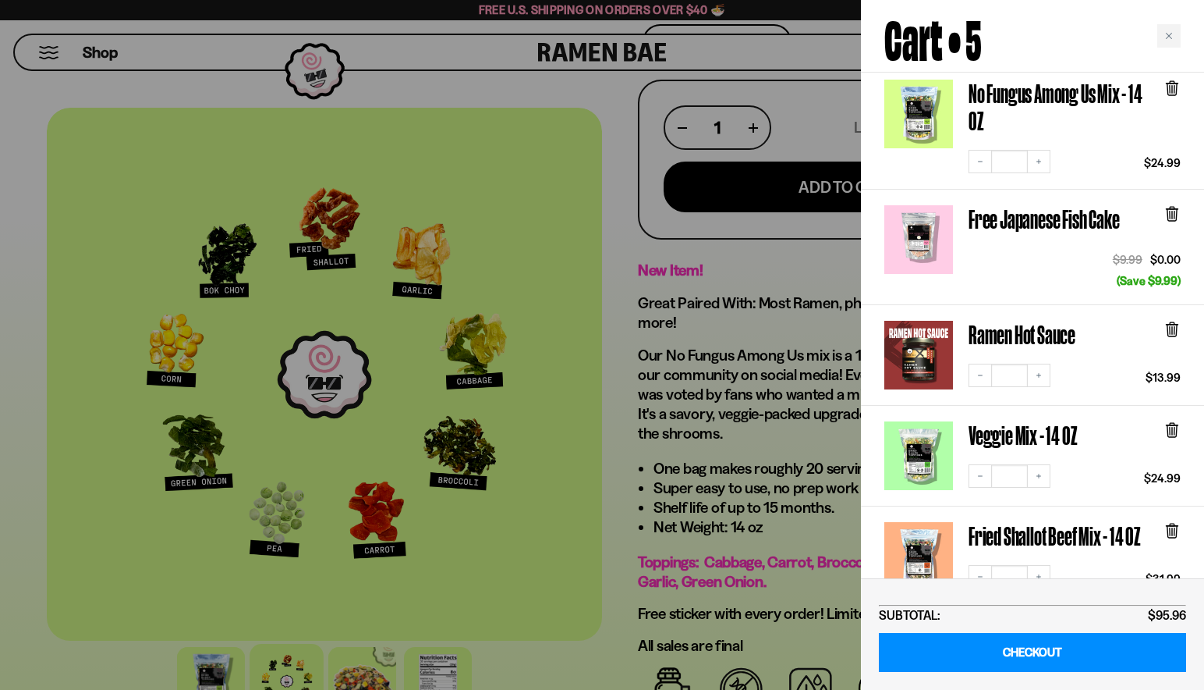
click at [1172, 425] on icon at bounding box center [1172, 431] width 9 height 12
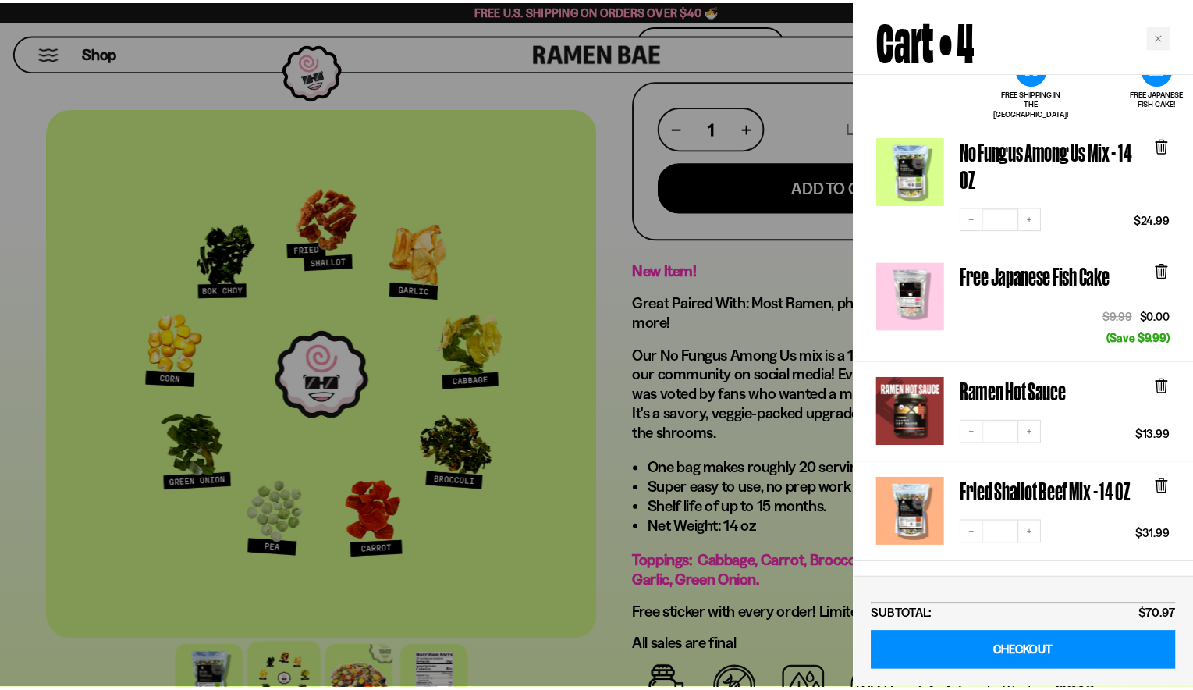
scroll to position [78, 0]
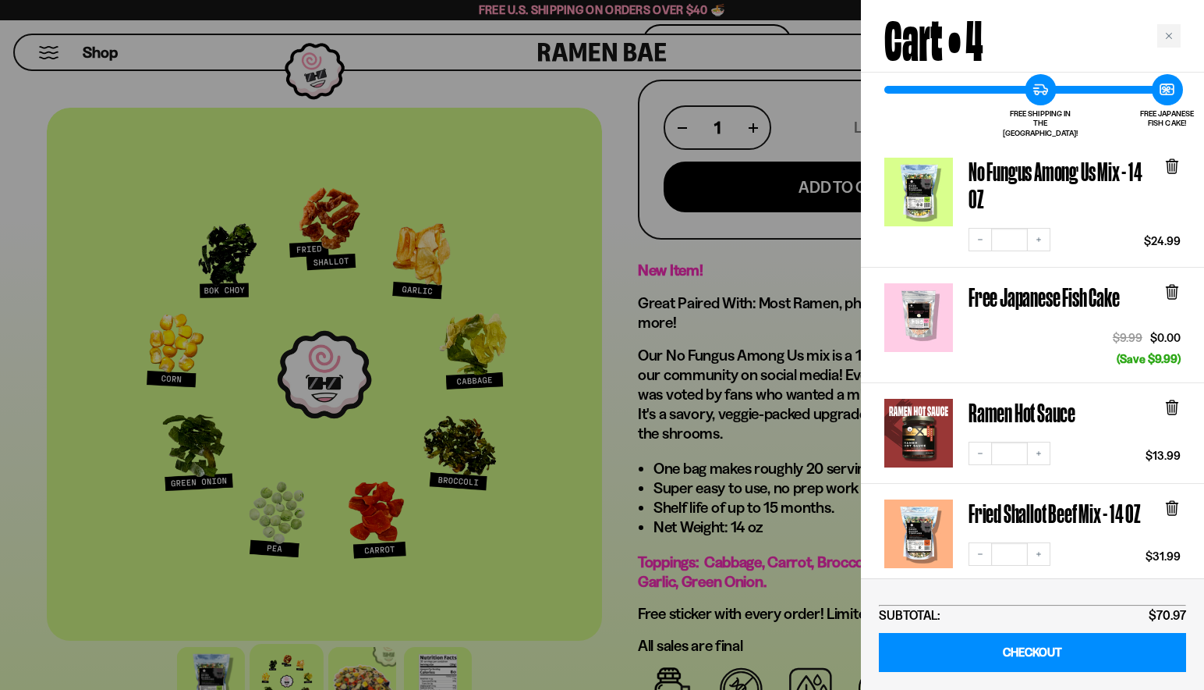
click at [765, 427] on div at bounding box center [602, 345] width 1204 height 690
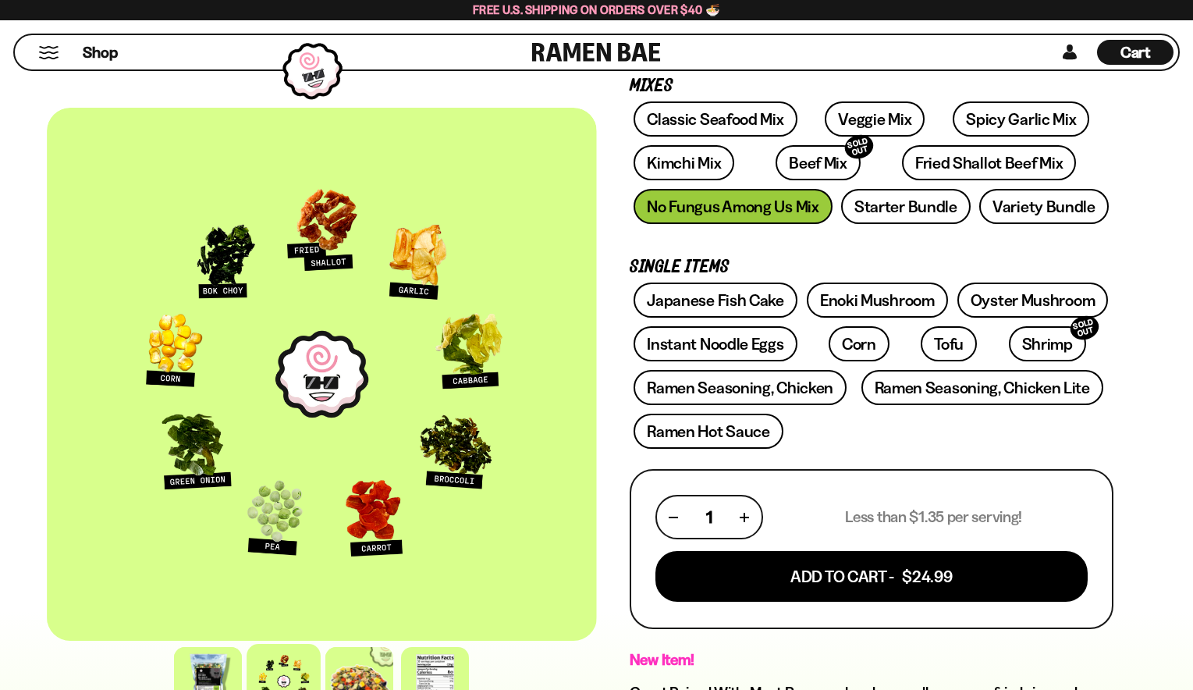
scroll to position [234, 0]
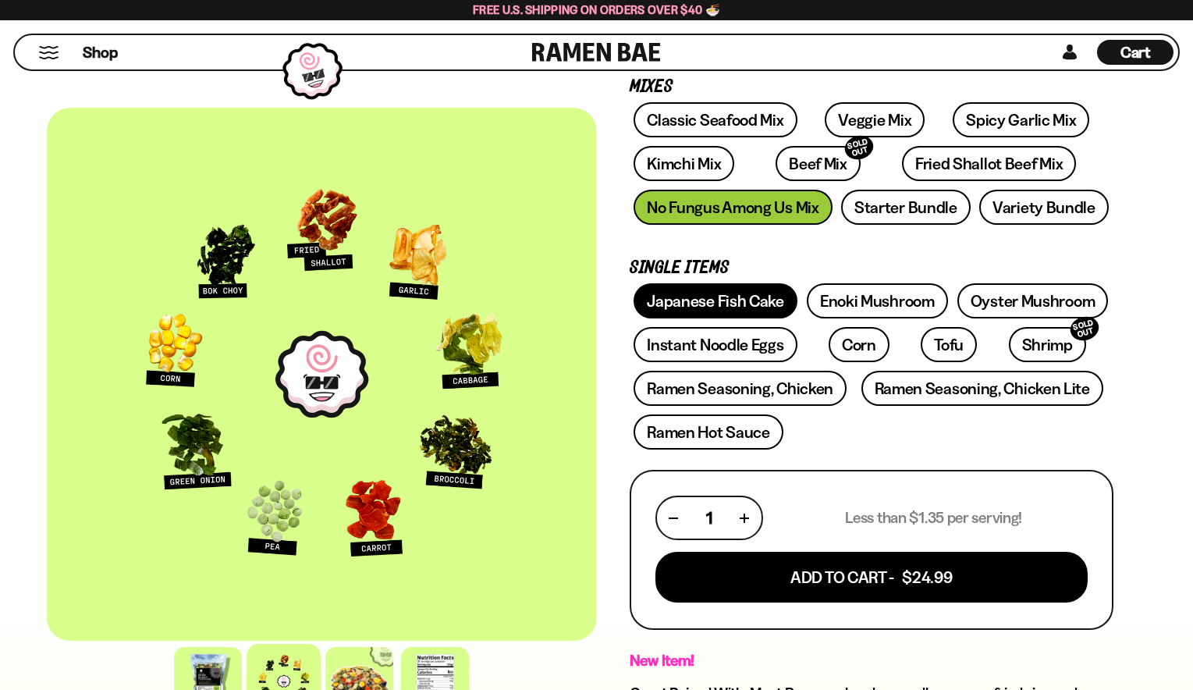
click at [722, 313] on link "Japanese Fish Cake" at bounding box center [715, 300] width 164 height 35
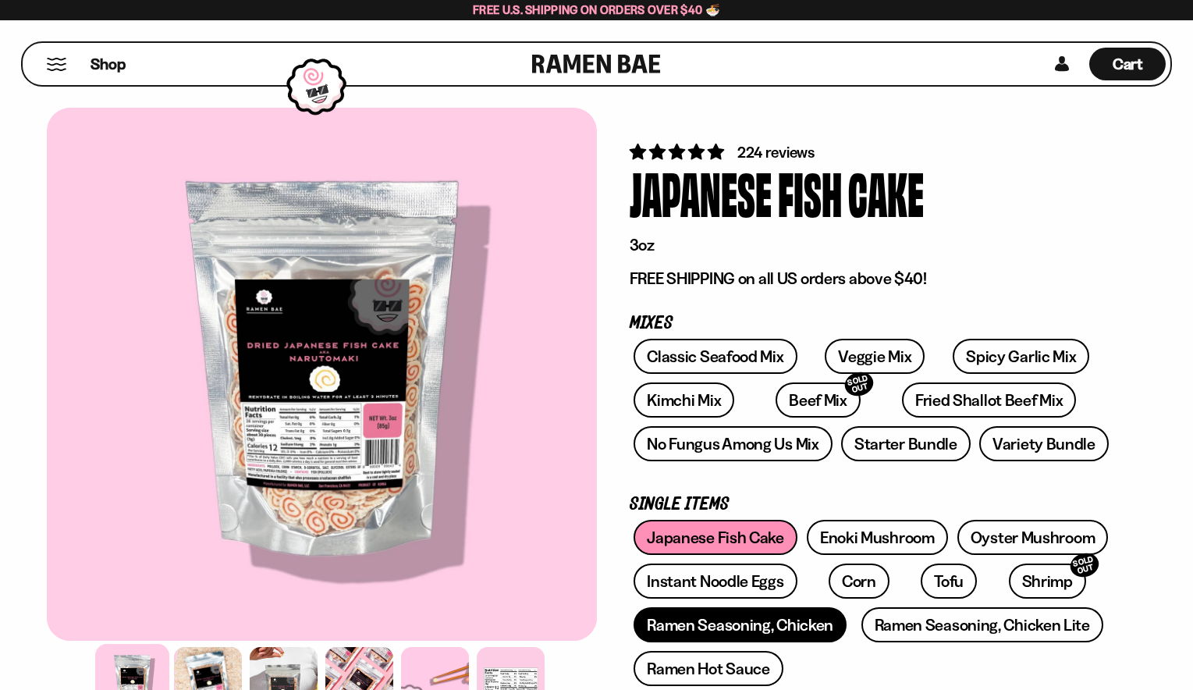
click at [788, 632] on link "Ramen Seasoning, Chicken" at bounding box center [739, 624] width 213 height 35
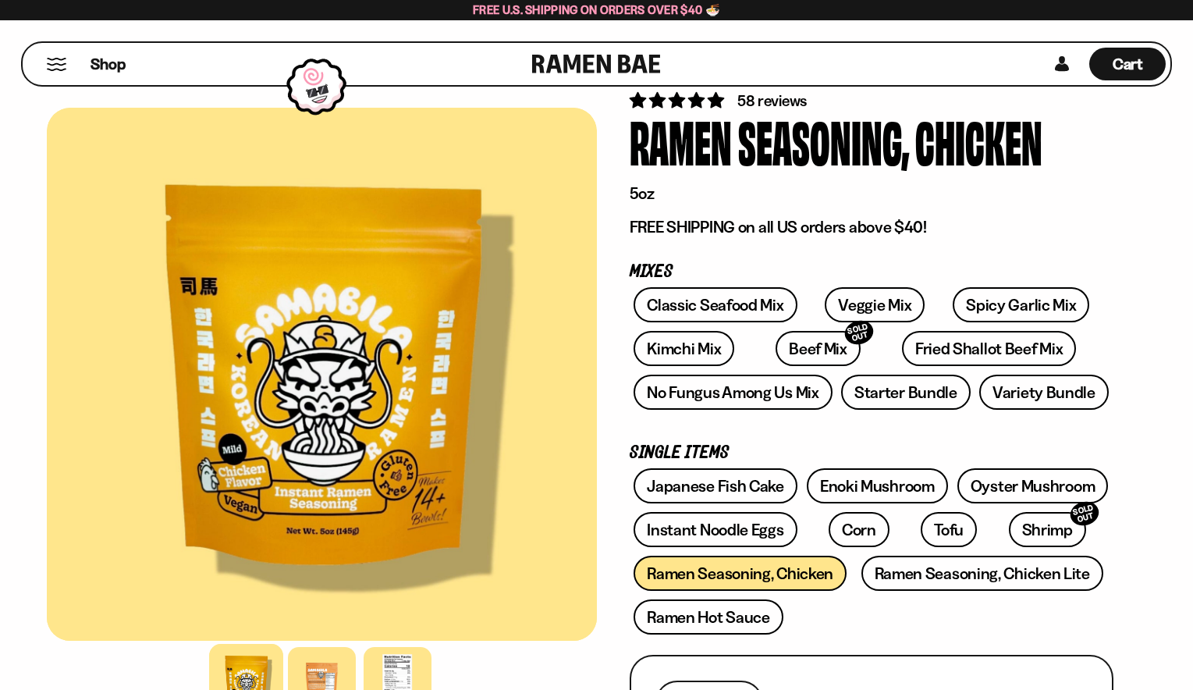
scroll to position [78, 0]
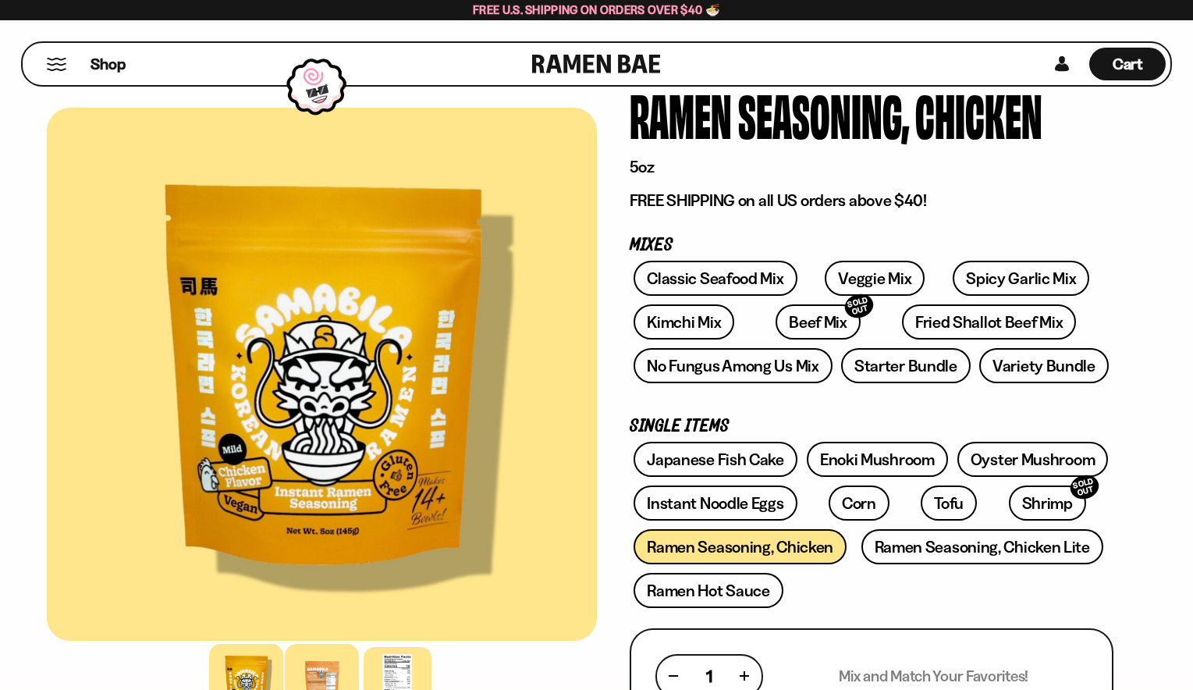
click at [314, 672] on div at bounding box center [322, 680] width 74 height 74
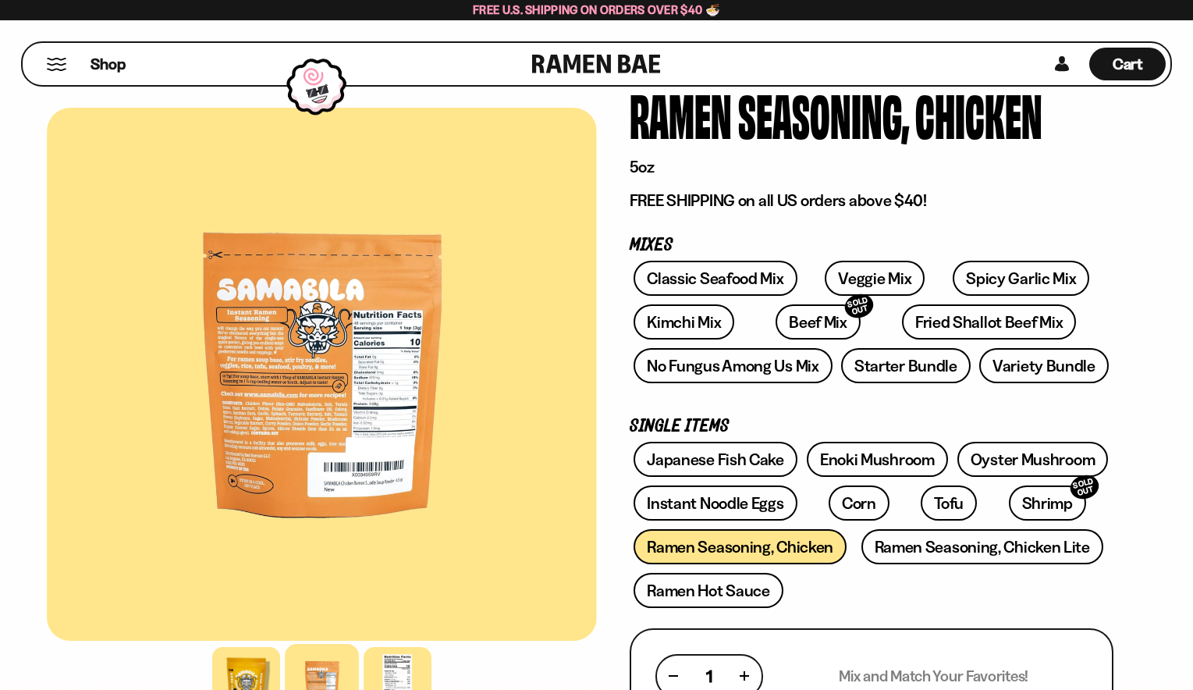
click at [263, 336] on div at bounding box center [322, 374] width 550 height 533
click at [240, 681] on div at bounding box center [246, 680] width 74 height 74
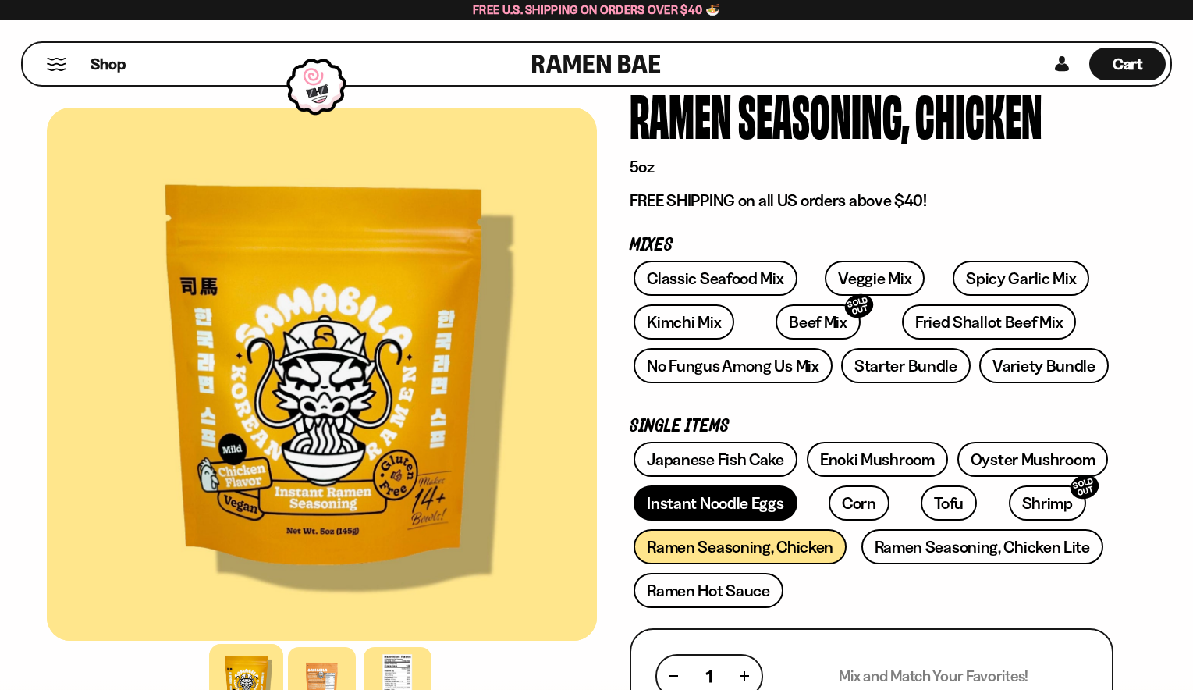
click at [747, 502] on link "Instant Noodle Eggs" at bounding box center [714, 502] width 163 height 35
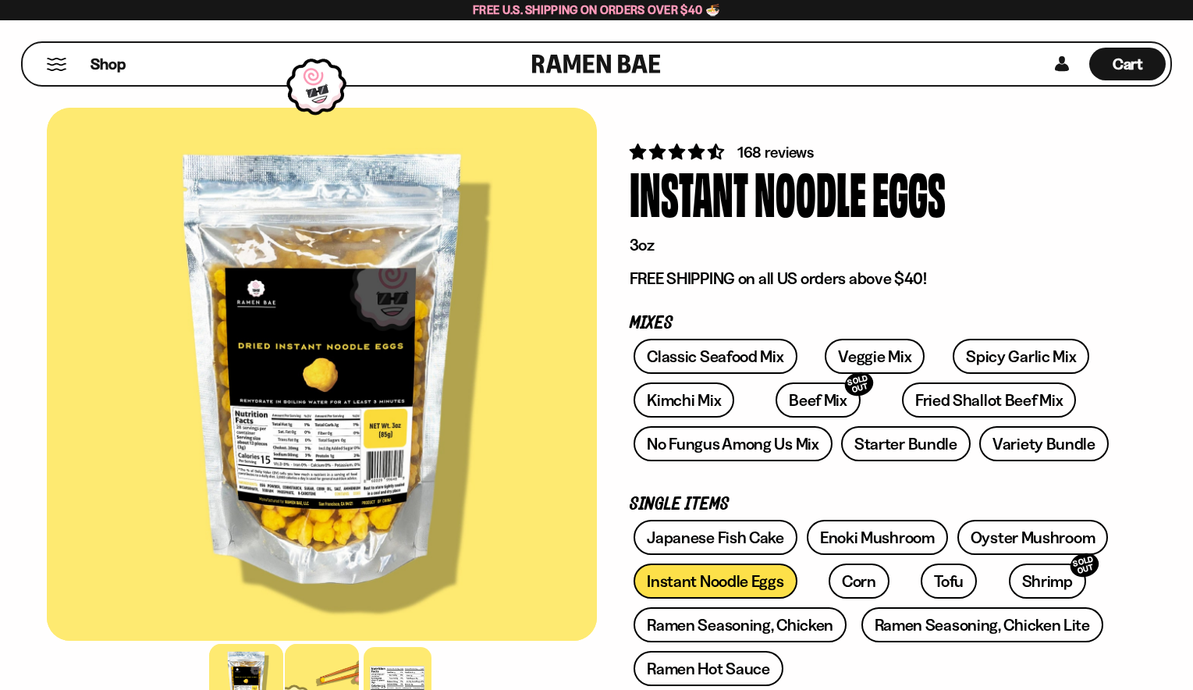
click at [325, 680] on div at bounding box center [322, 680] width 74 height 74
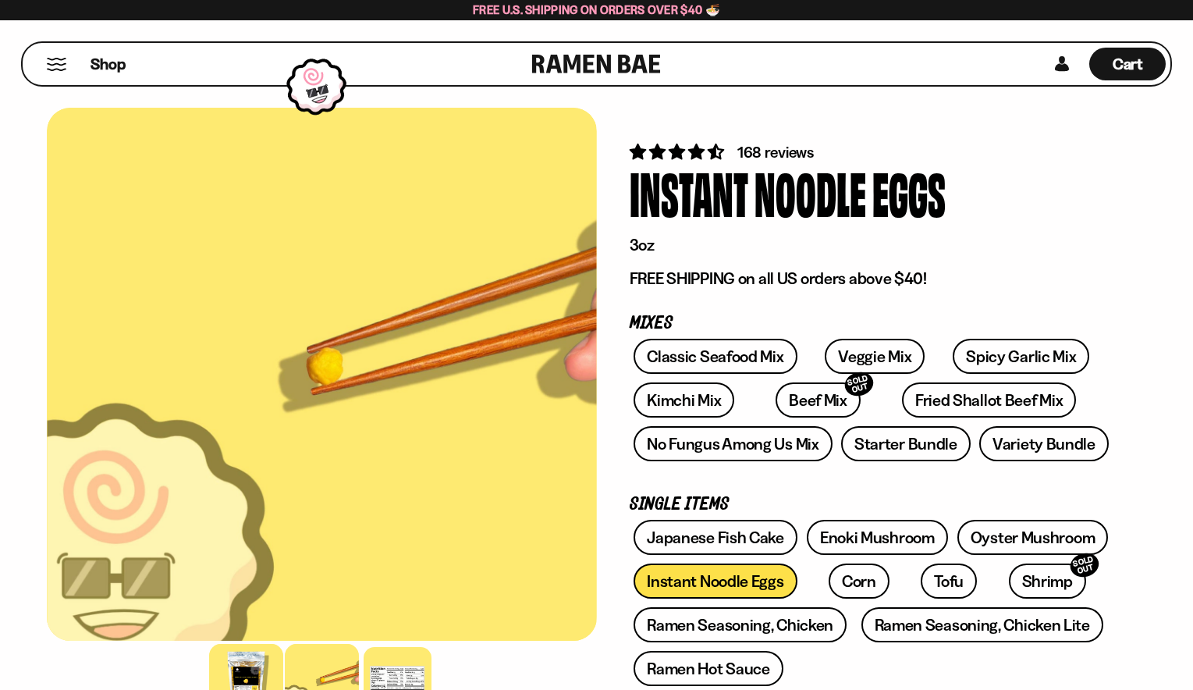
click at [240, 665] on div at bounding box center [246, 680] width 74 height 74
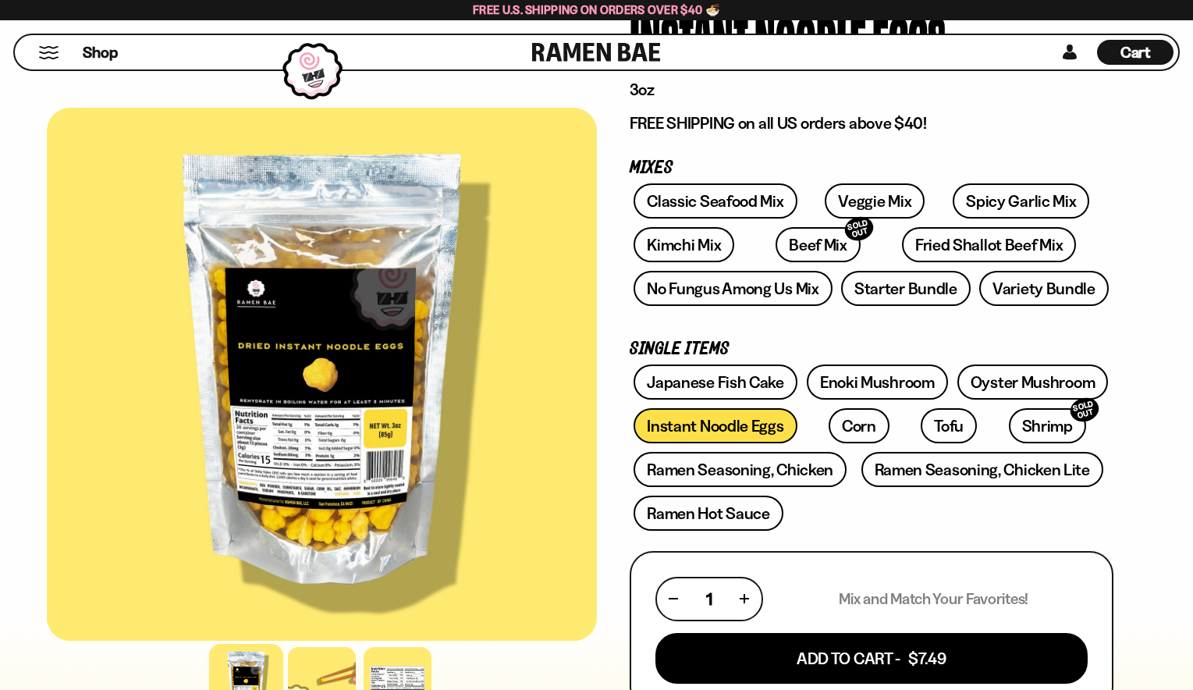
scroll to position [156, 0]
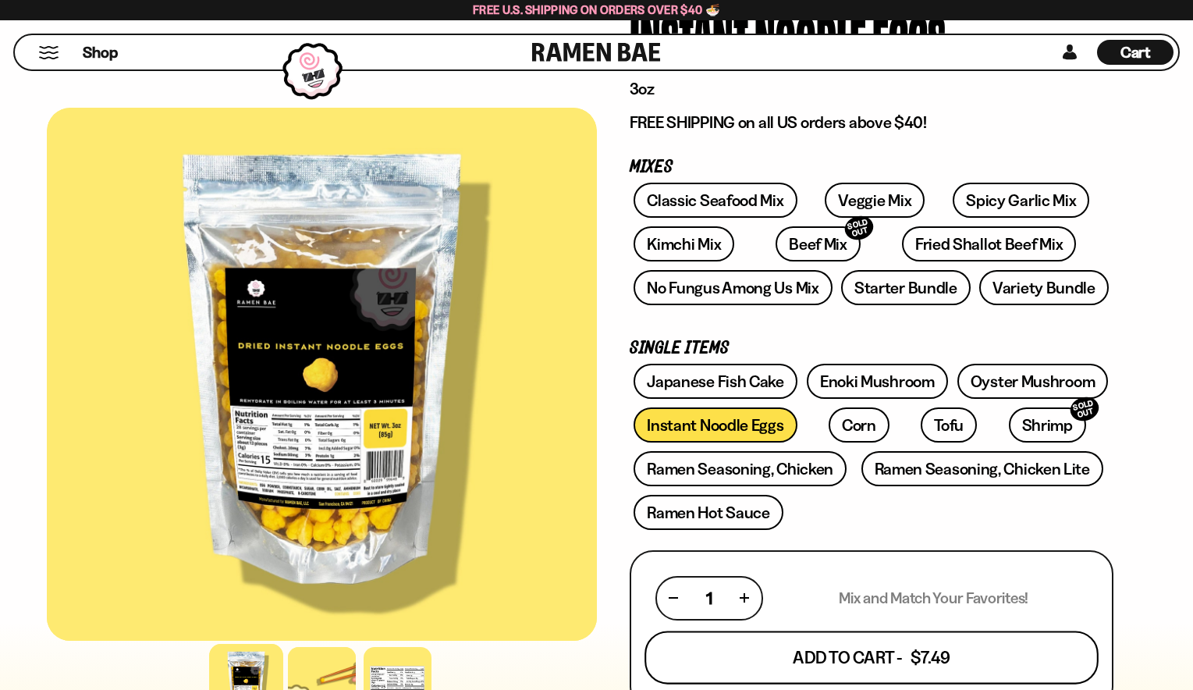
click at [842, 670] on button "Add To Cart - $7.49" at bounding box center [871, 656] width 454 height 53
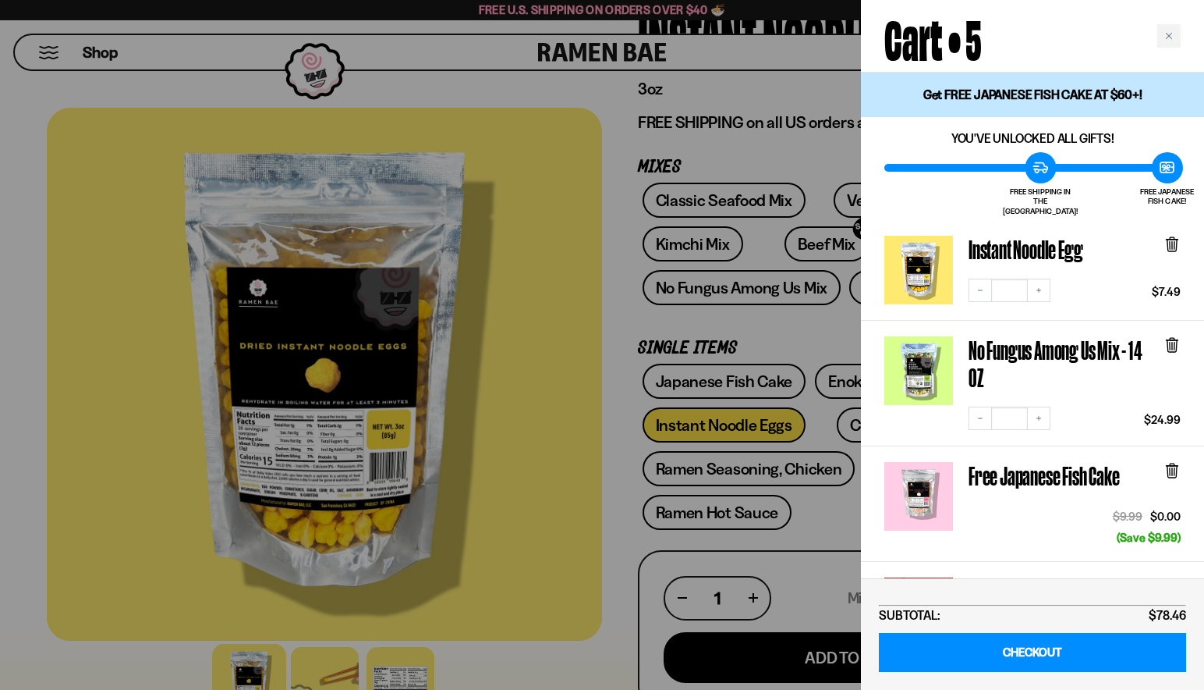
click at [622, 597] on div at bounding box center [602, 345] width 1204 height 690
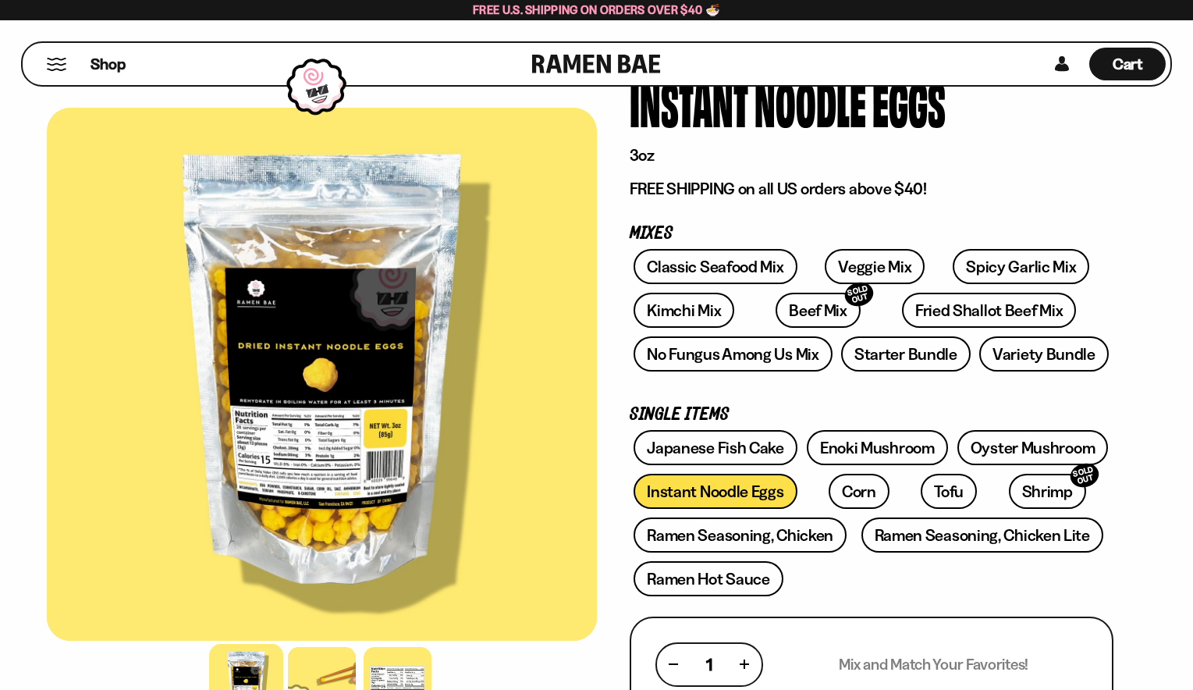
scroll to position [0, 0]
